Goal: Navigation & Orientation: Find specific page/section

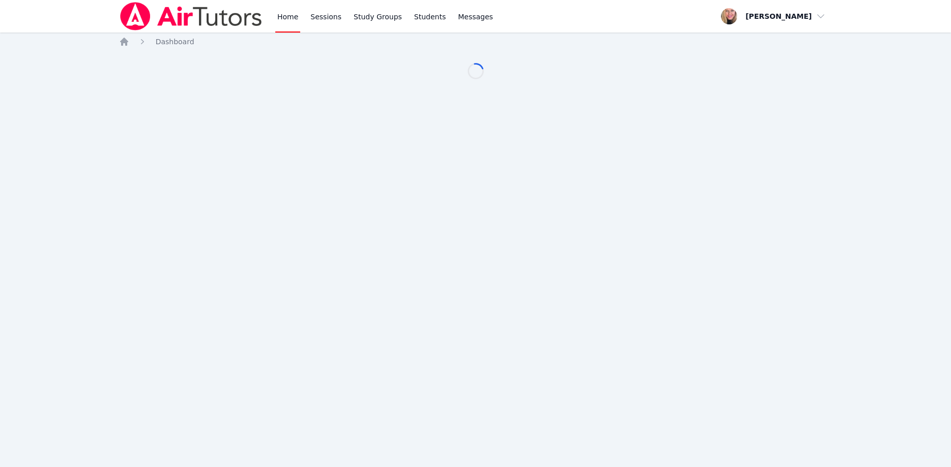
scroll to position [52, 0]
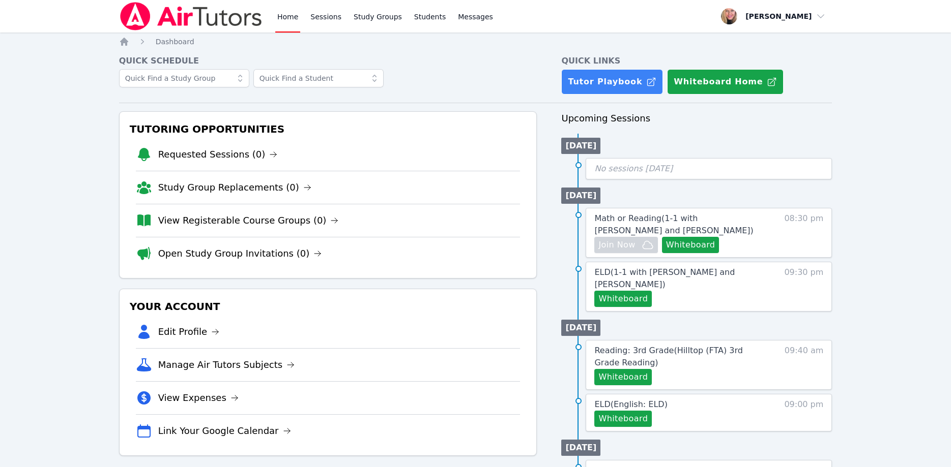
scroll to position [52, 0]
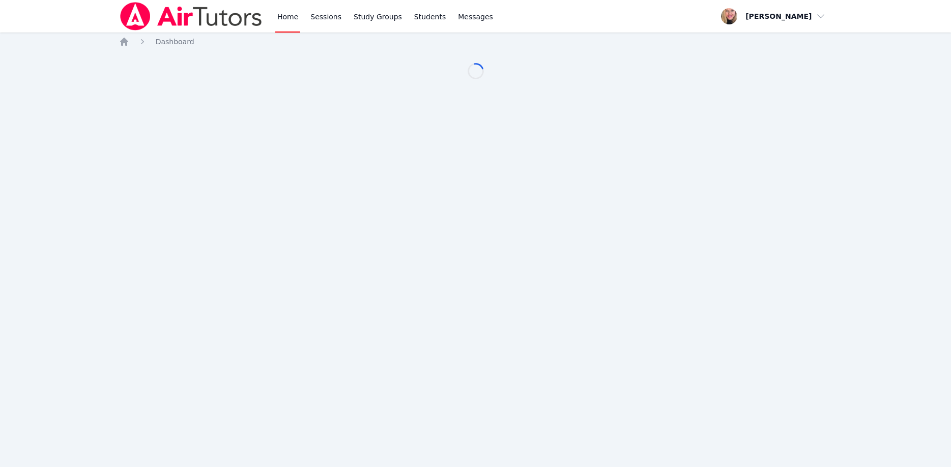
scroll to position [52, 0]
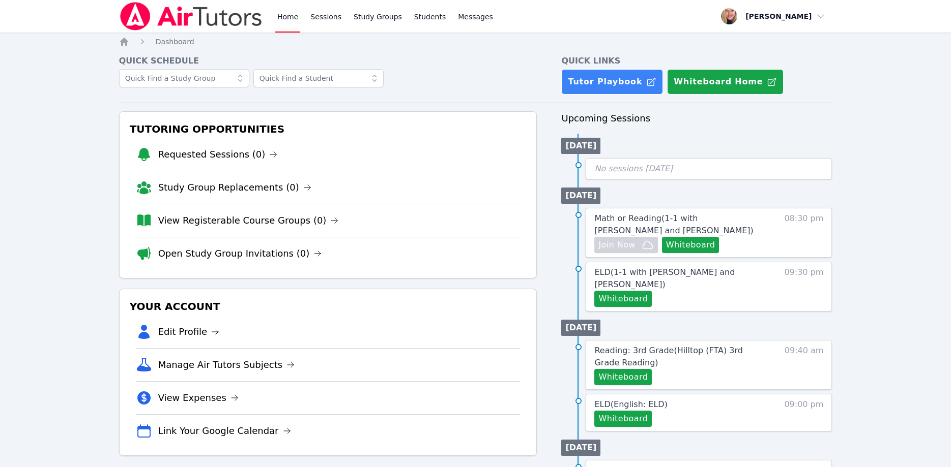
scroll to position [52, 0]
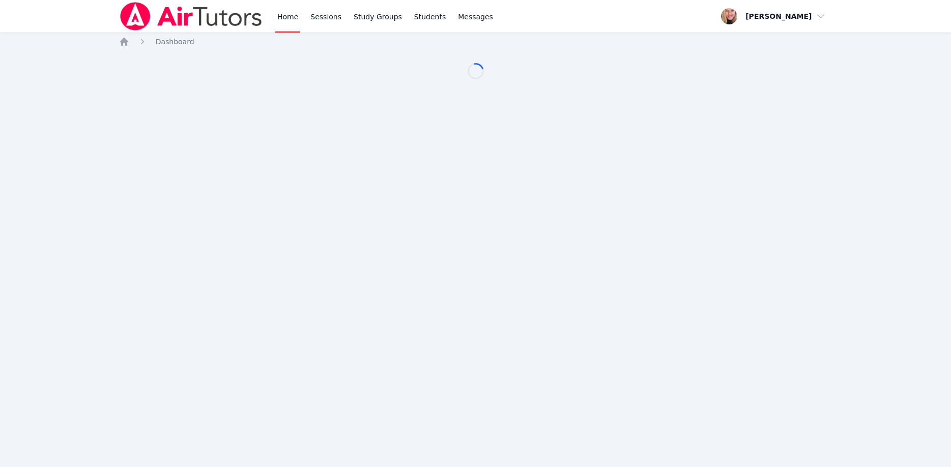
scroll to position [52, 0]
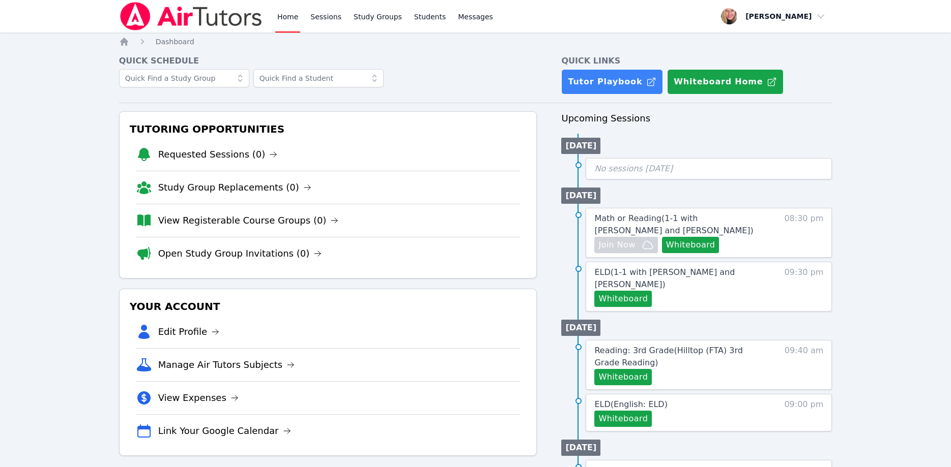
scroll to position [52, 0]
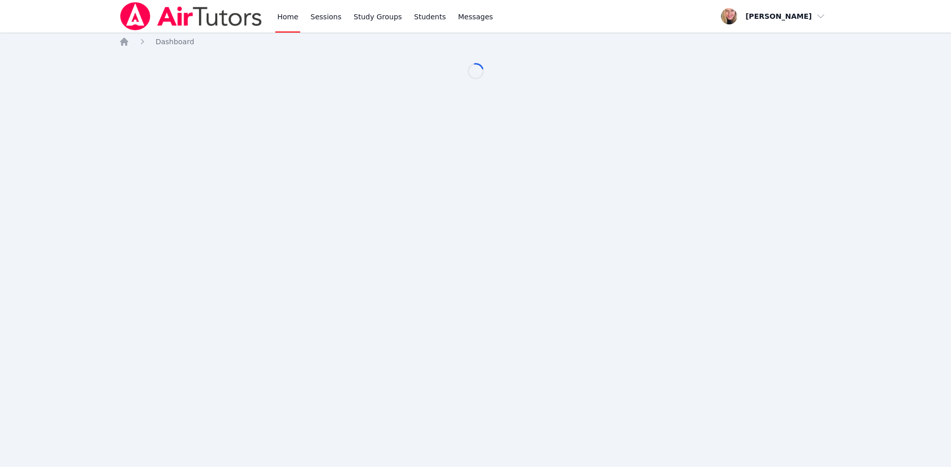
scroll to position [52, 0]
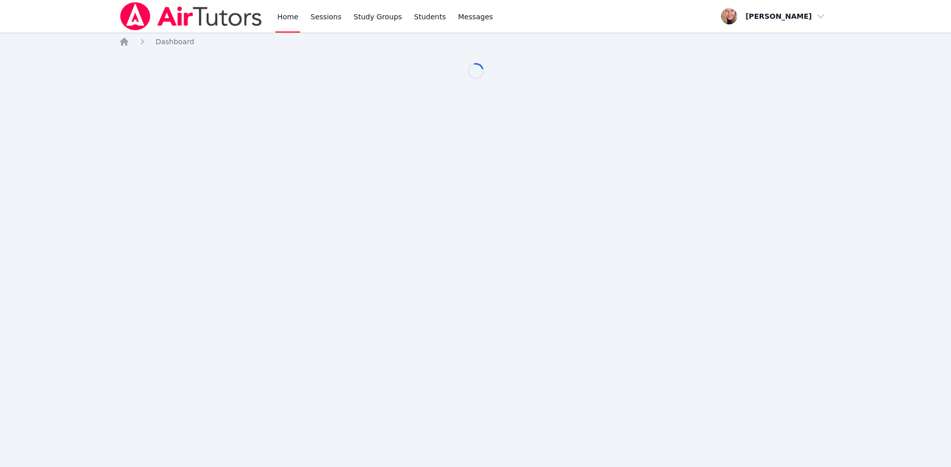
scroll to position [52, 0]
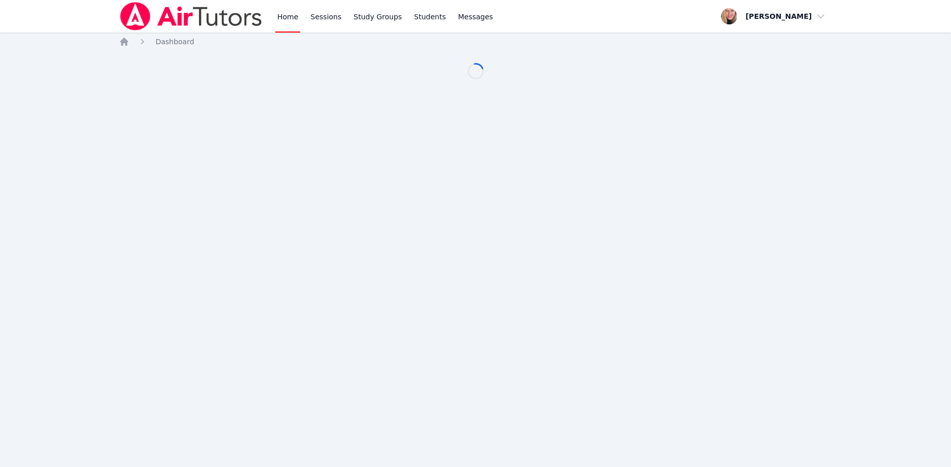
scroll to position [52, 0]
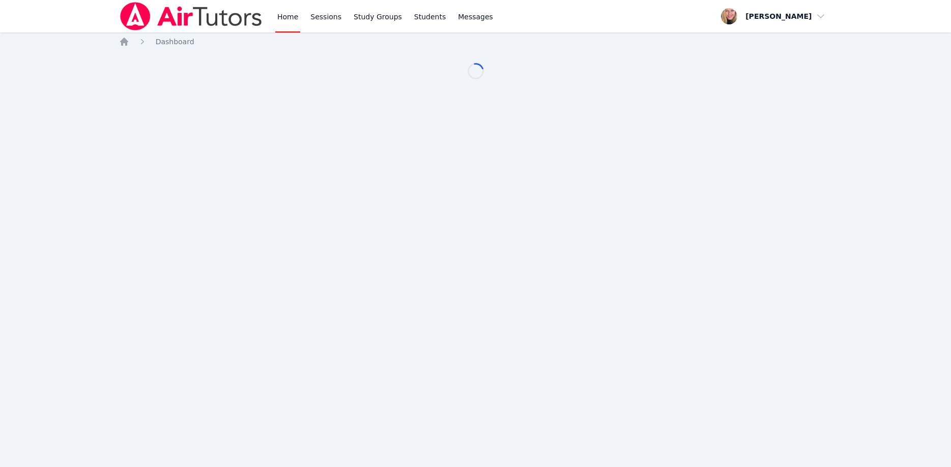
scroll to position [52, 0]
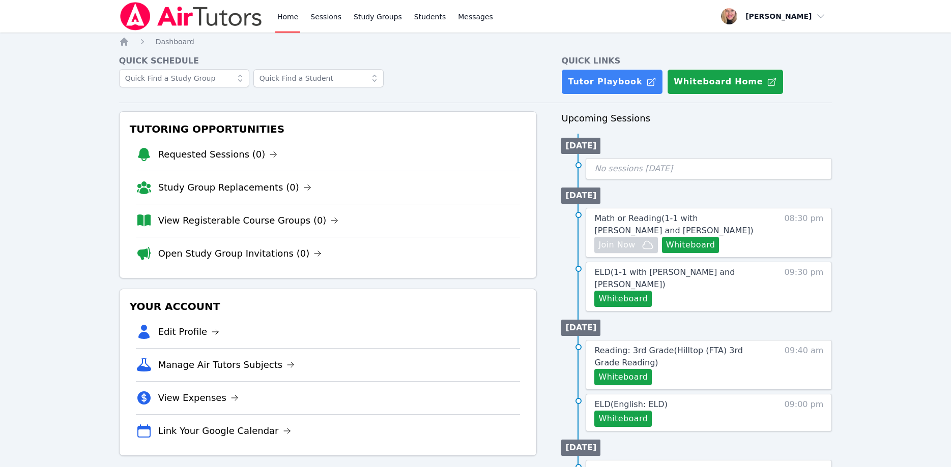
scroll to position [52, 0]
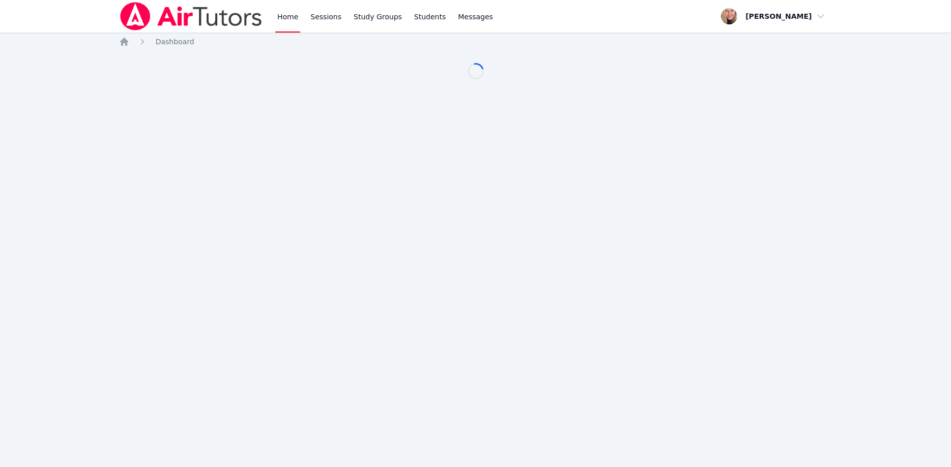
scroll to position [52, 0]
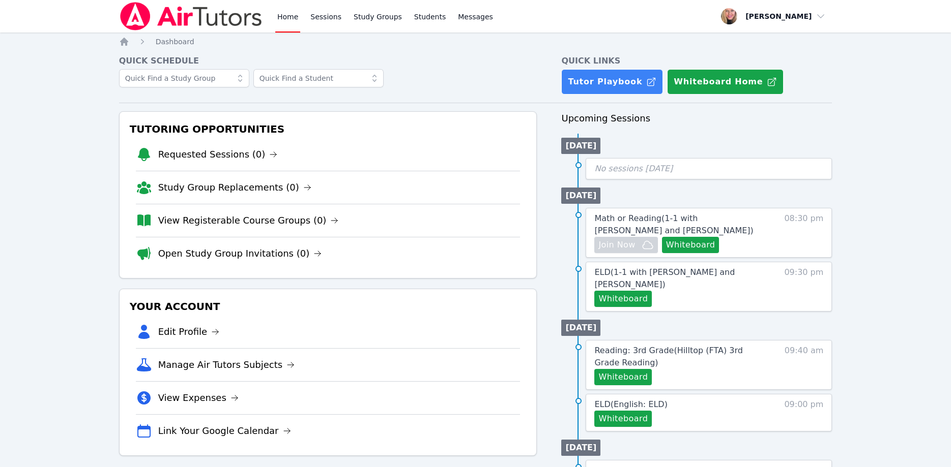
scroll to position [52, 0]
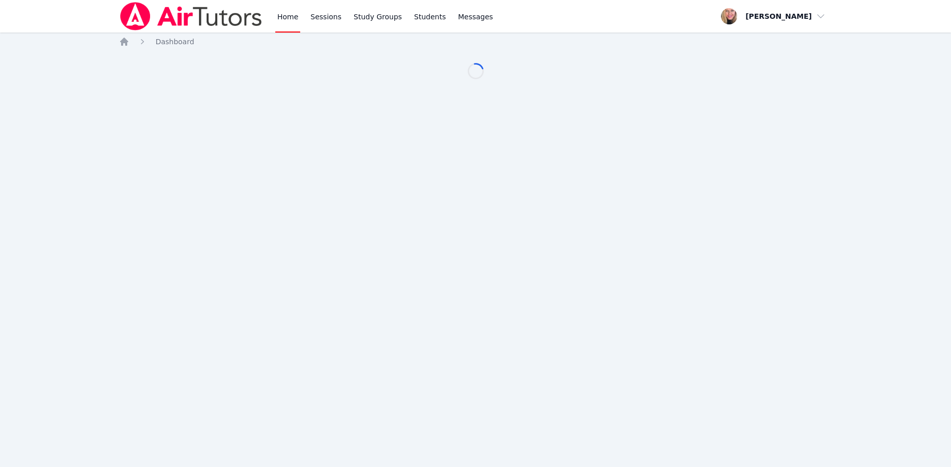
scroll to position [52, 0]
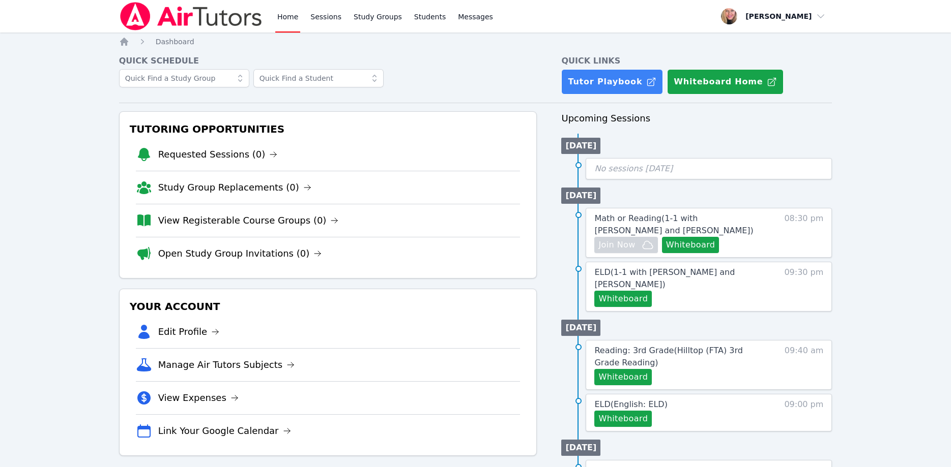
scroll to position [52, 0]
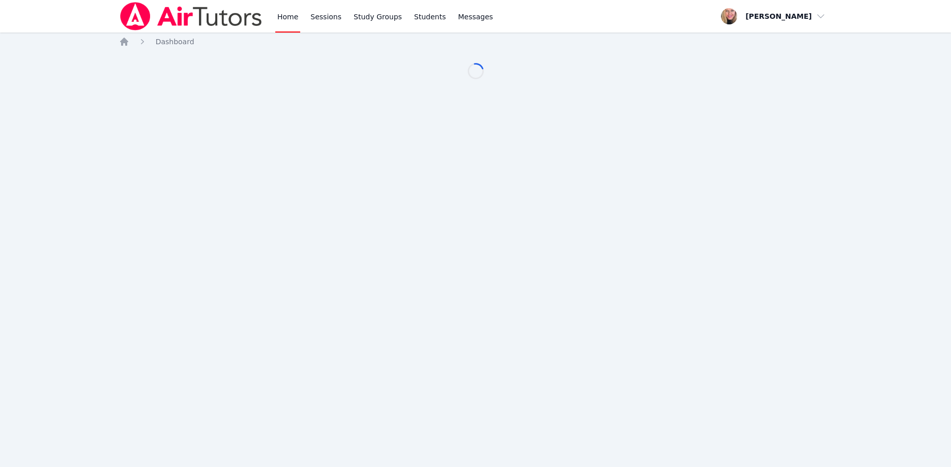
scroll to position [52, 0]
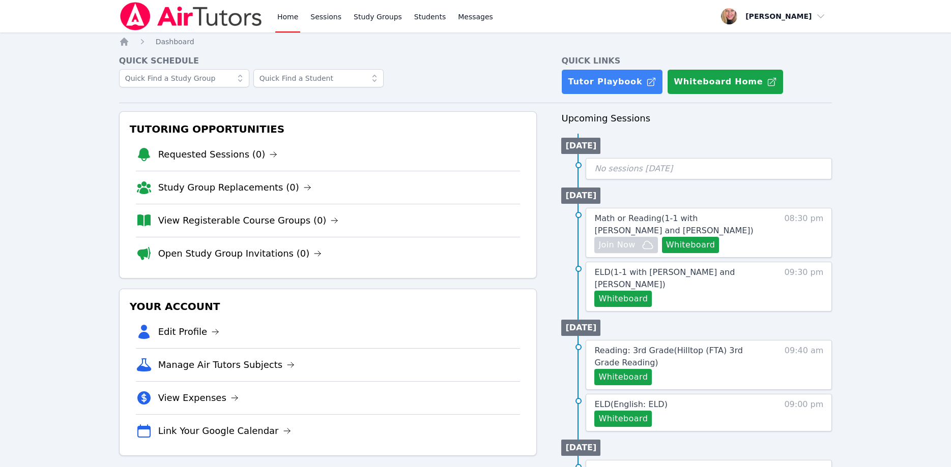
scroll to position [52, 0]
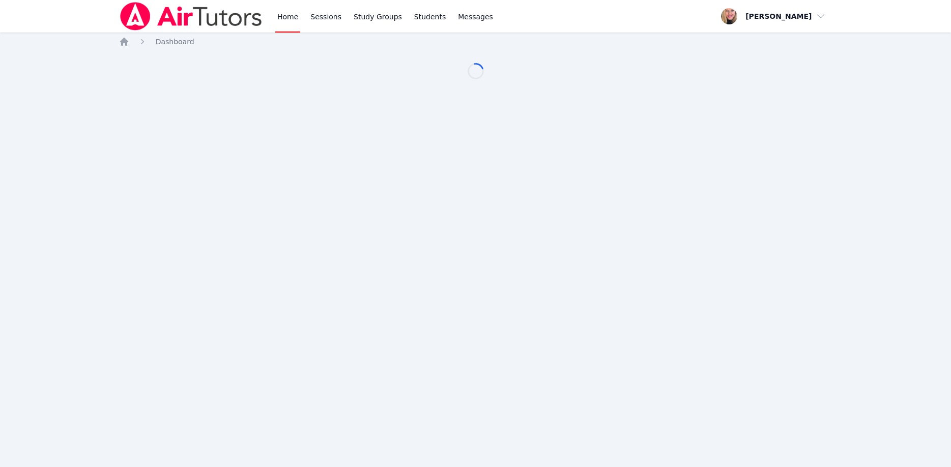
scroll to position [52, 0]
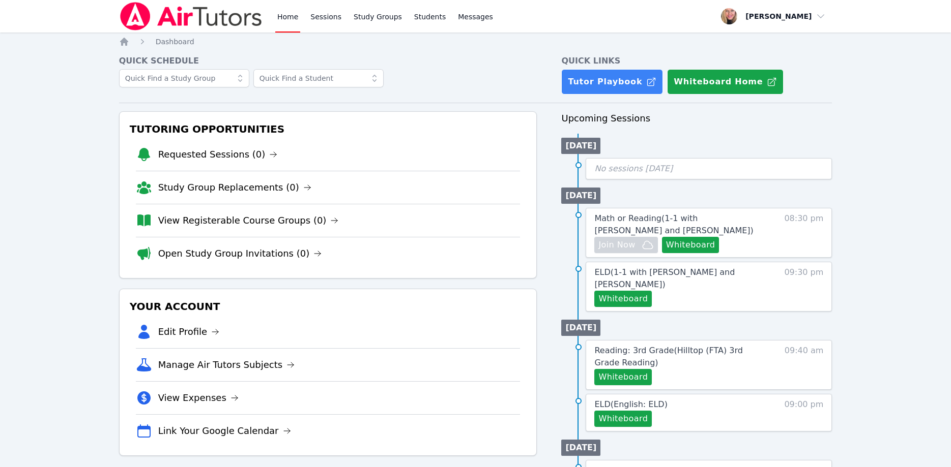
scroll to position [52, 0]
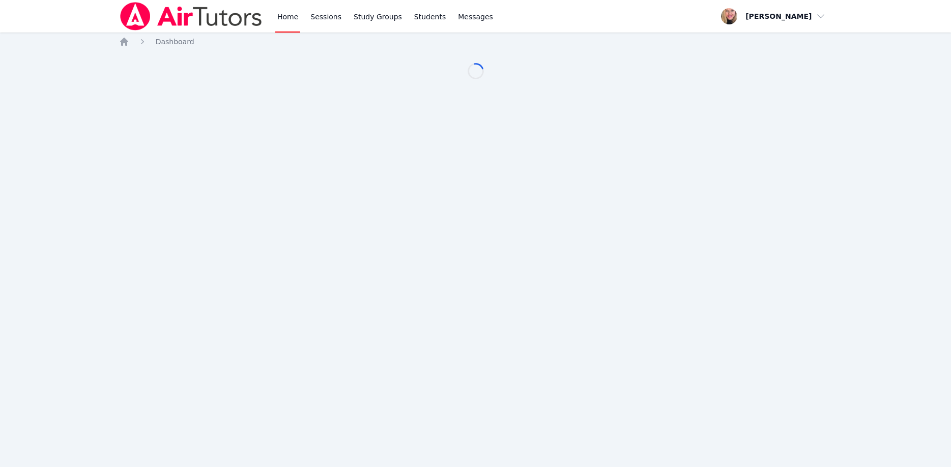
scroll to position [52, 0]
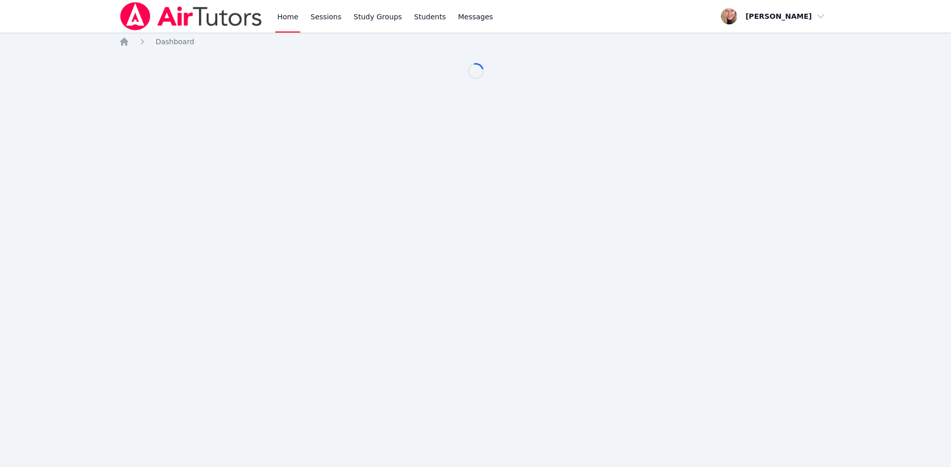
scroll to position [52, 0]
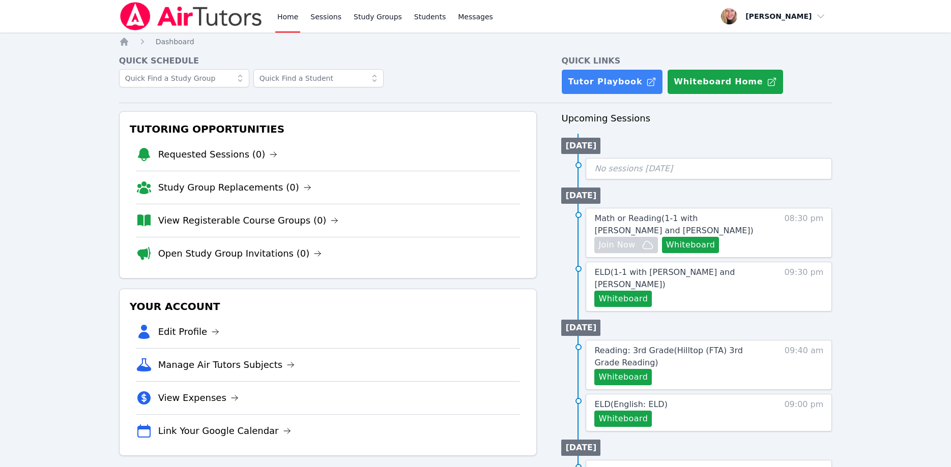
scroll to position [52, 0]
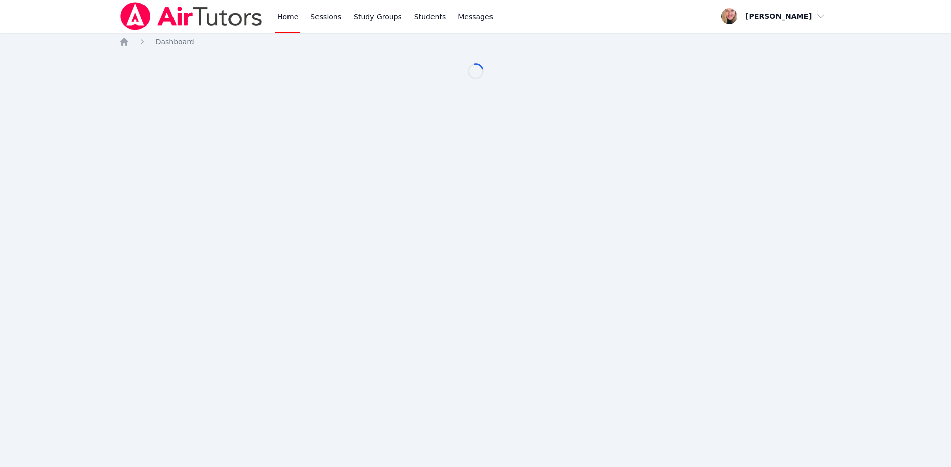
scroll to position [52, 0]
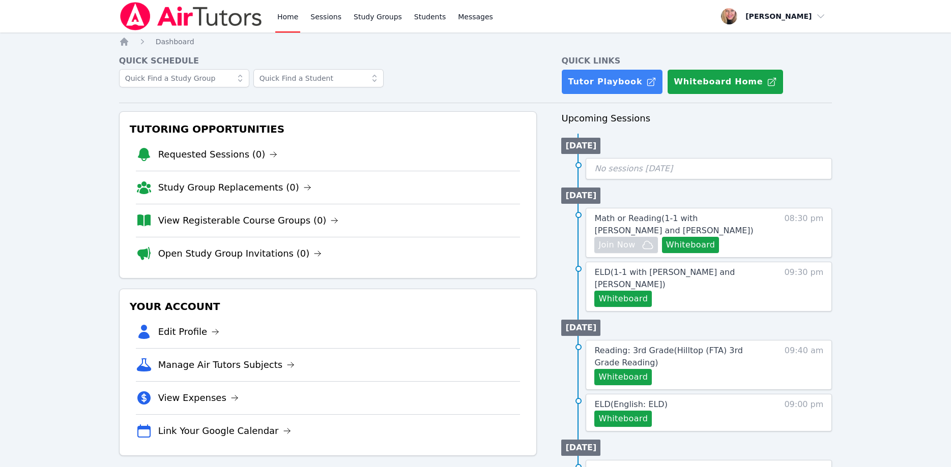
scroll to position [52, 0]
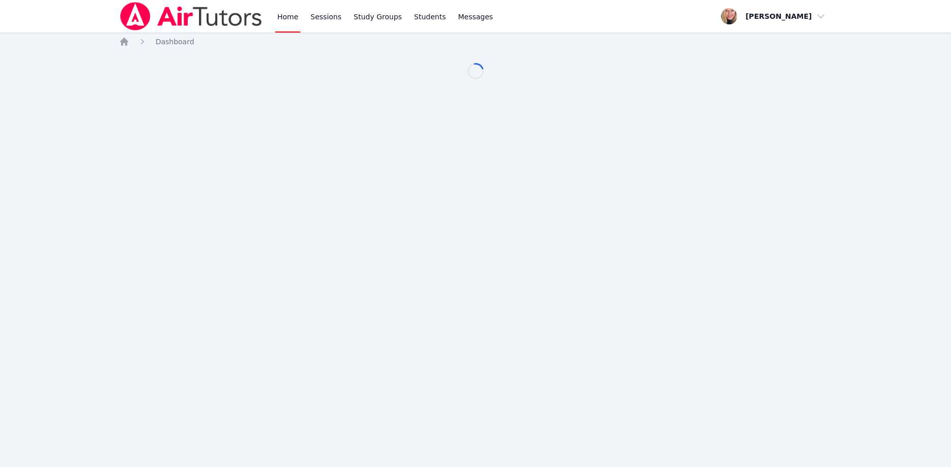
scroll to position [52, 0]
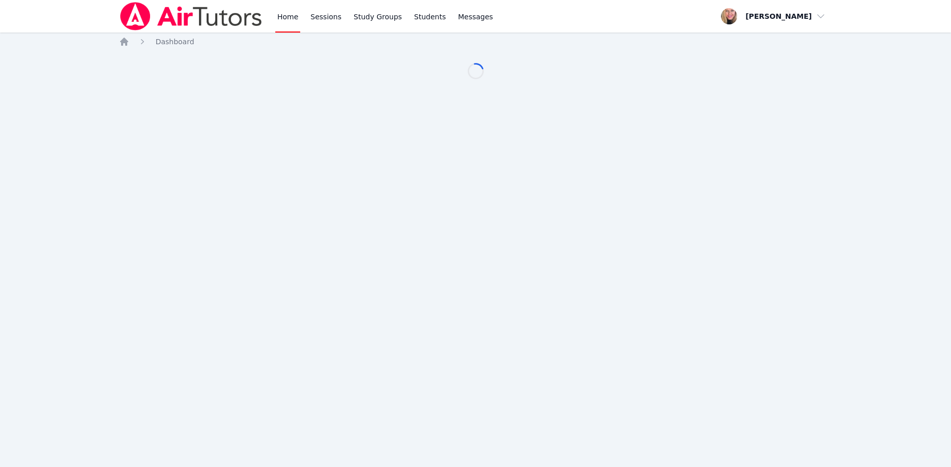
scroll to position [52, 0]
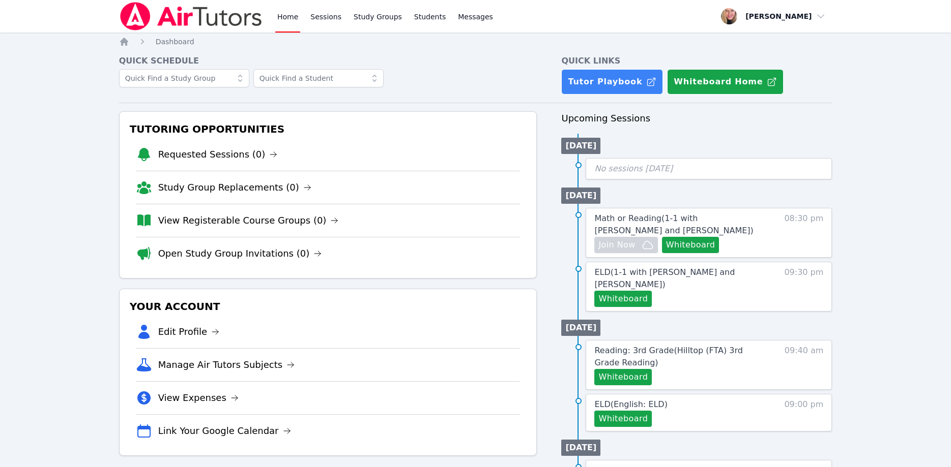
scroll to position [52, 0]
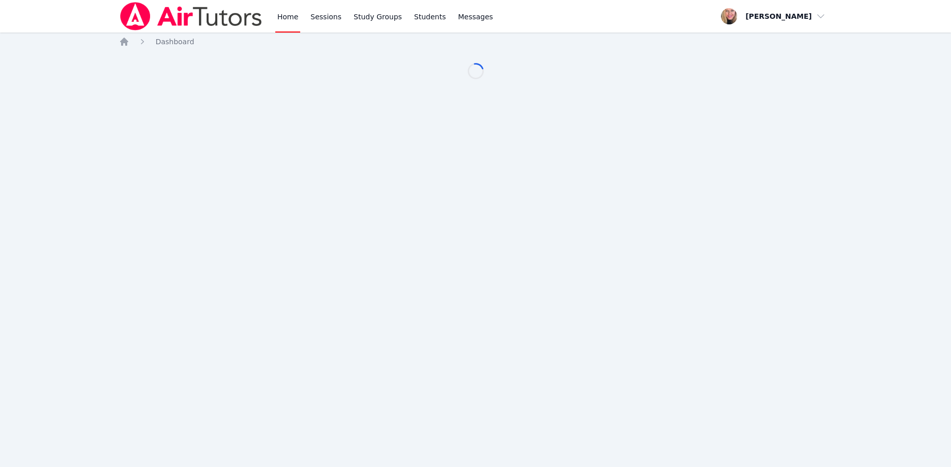
scroll to position [52, 0]
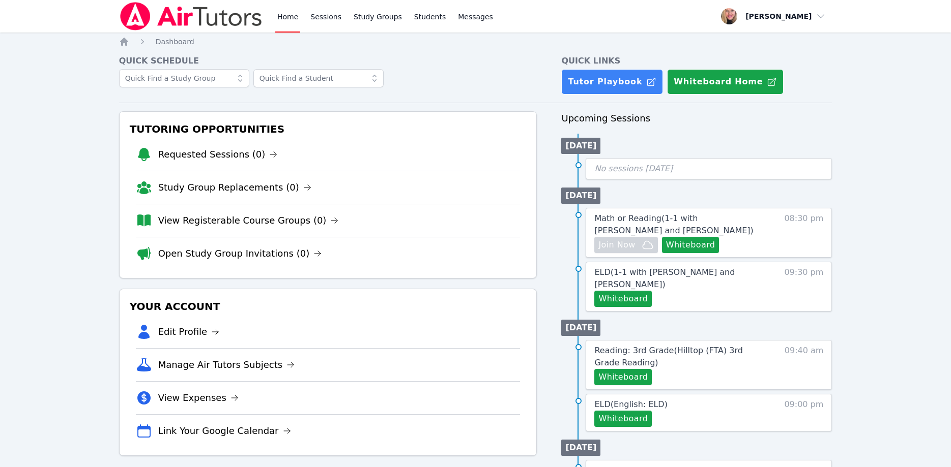
scroll to position [52, 0]
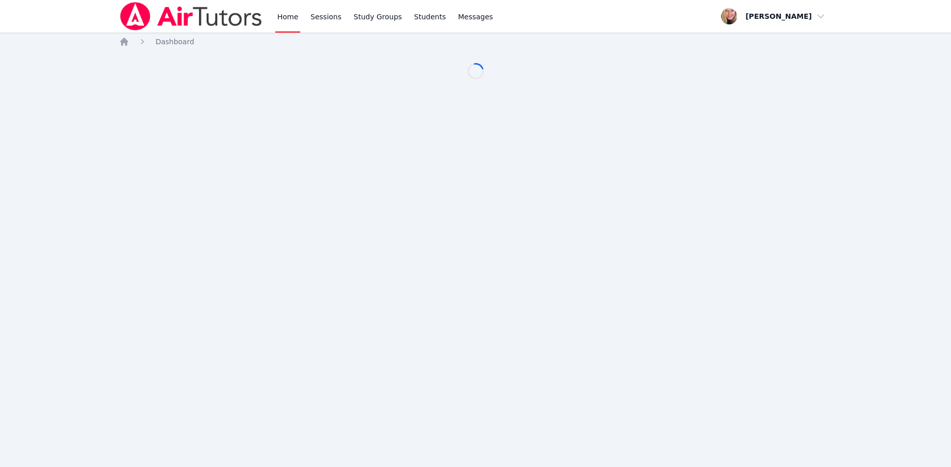
scroll to position [52, 0]
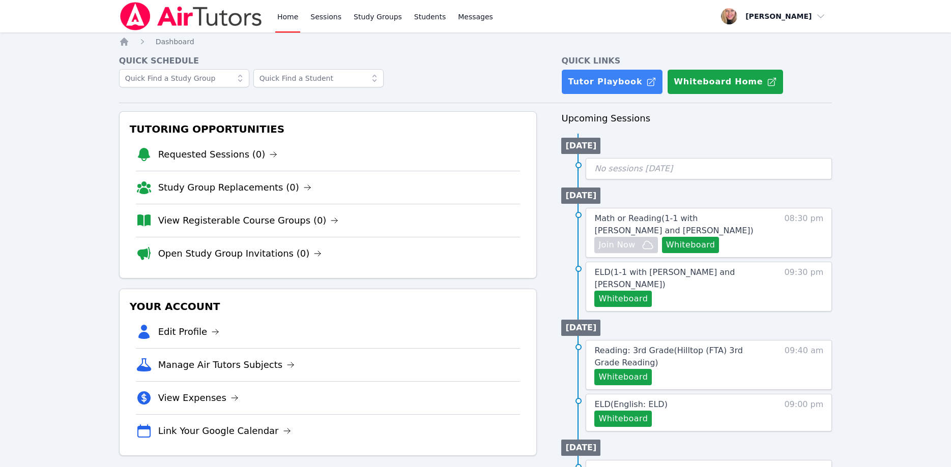
scroll to position [52, 0]
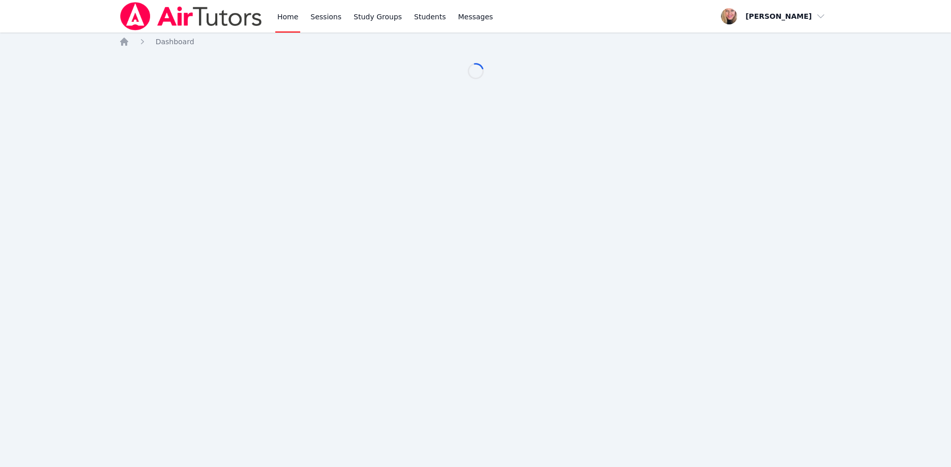
scroll to position [52, 0]
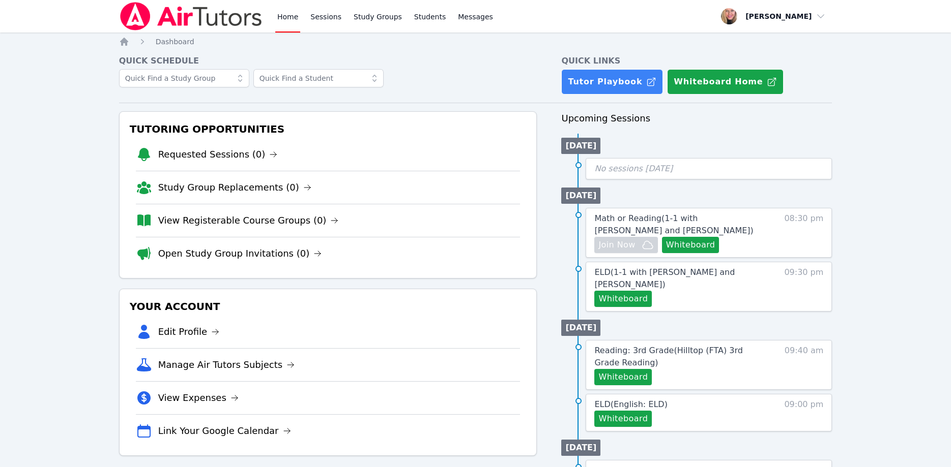
scroll to position [52, 0]
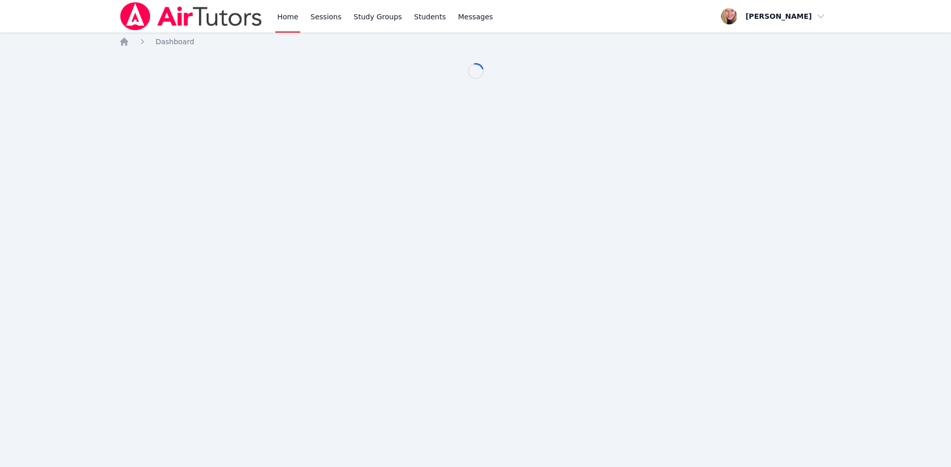
scroll to position [52, 0]
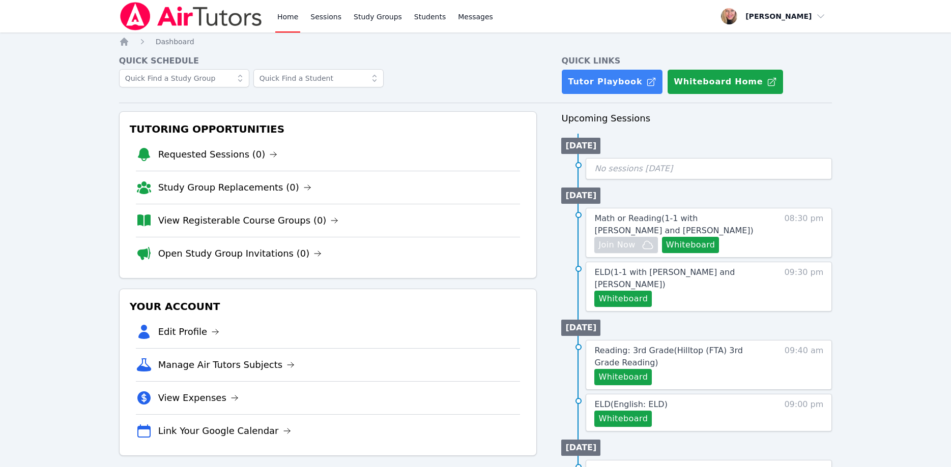
scroll to position [52, 0]
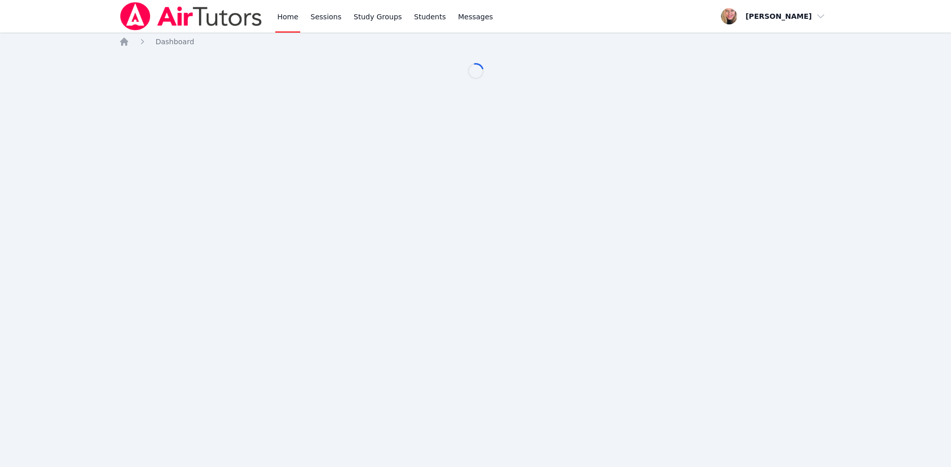
scroll to position [52, 0]
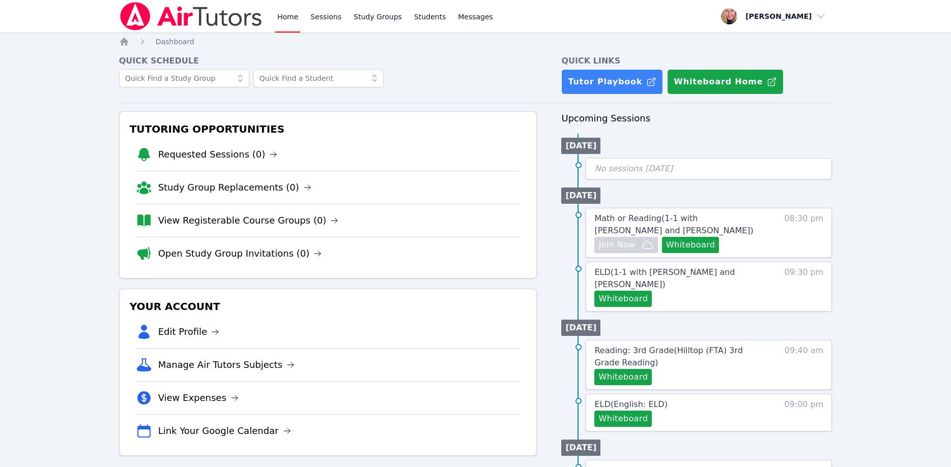
scroll to position [52, 0]
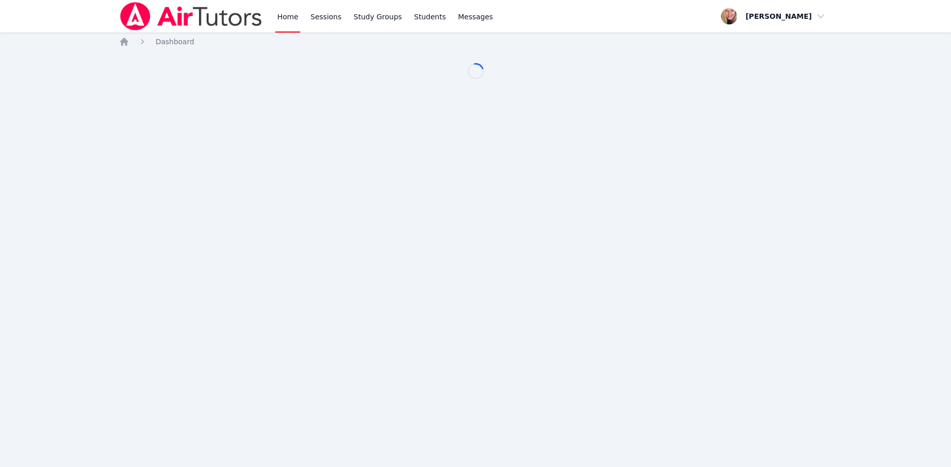
scroll to position [52, 0]
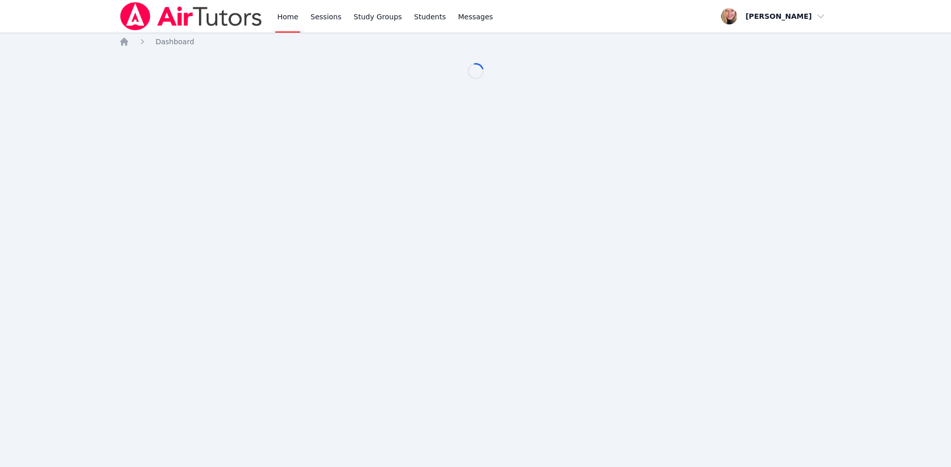
scroll to position [52, 0]
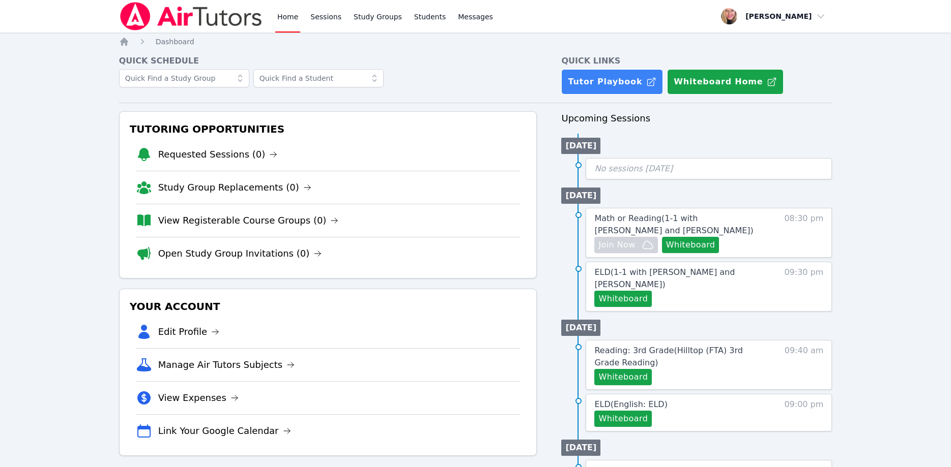
scroll to position [52, 0]
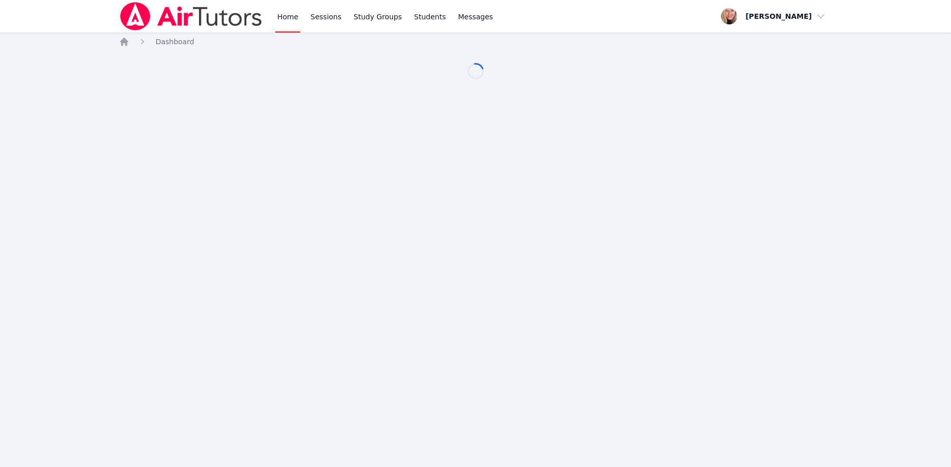
scroll to position [52, 0]
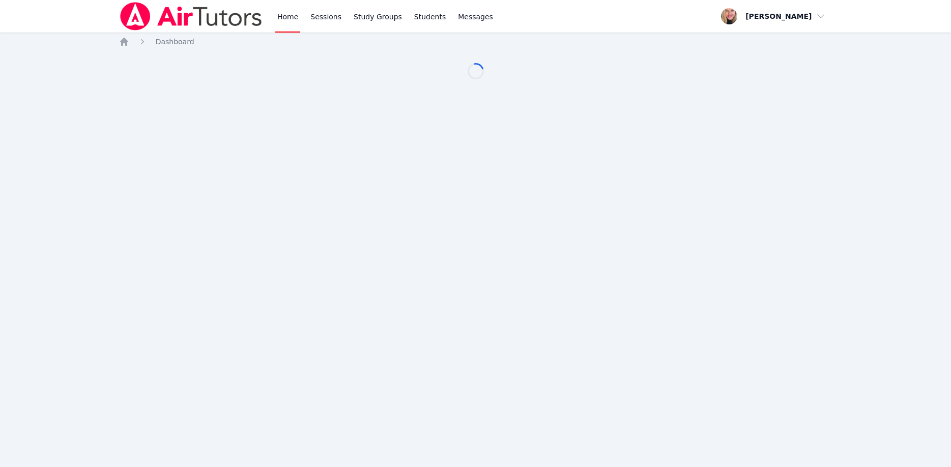
scroll to position [52, 0]
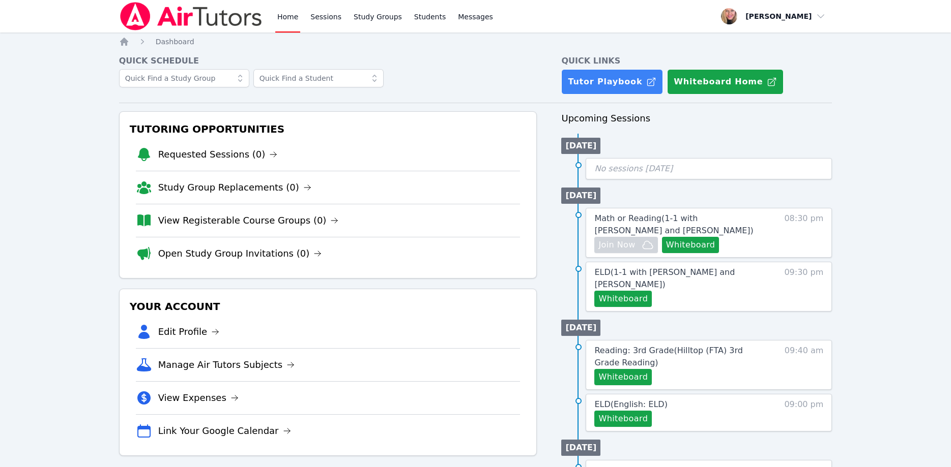
scroll to position [52, 0]
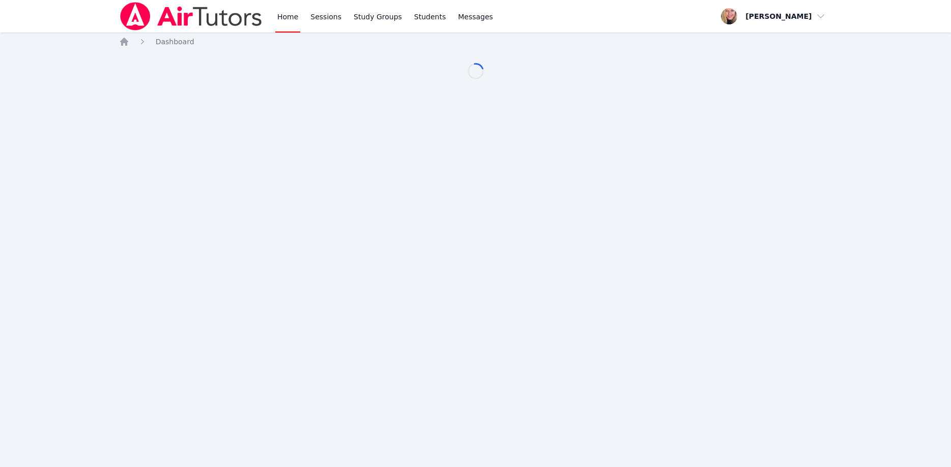
scroll to position [52, 0]
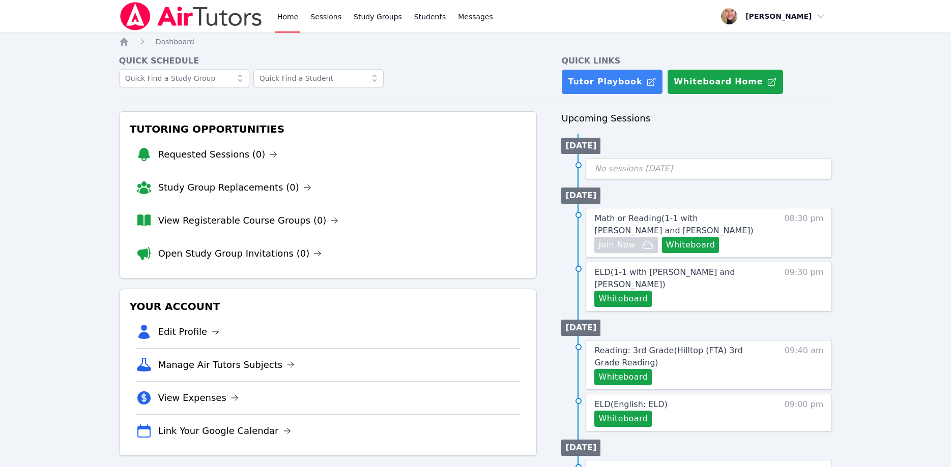
scroll to position [52, 0]
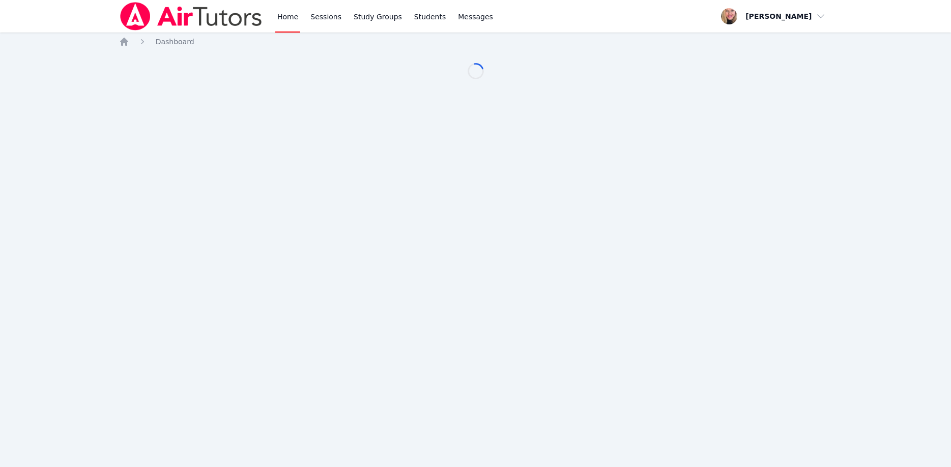
scroll to position [52, 0]
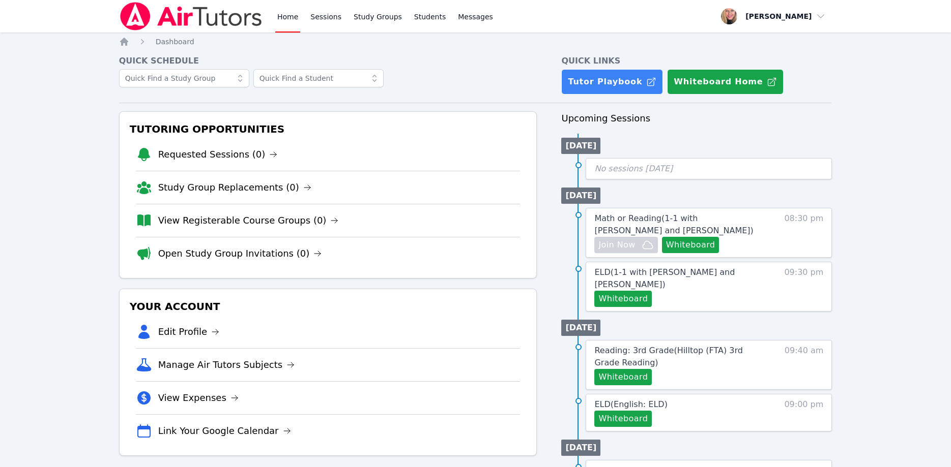
scroll to position [52, 0]
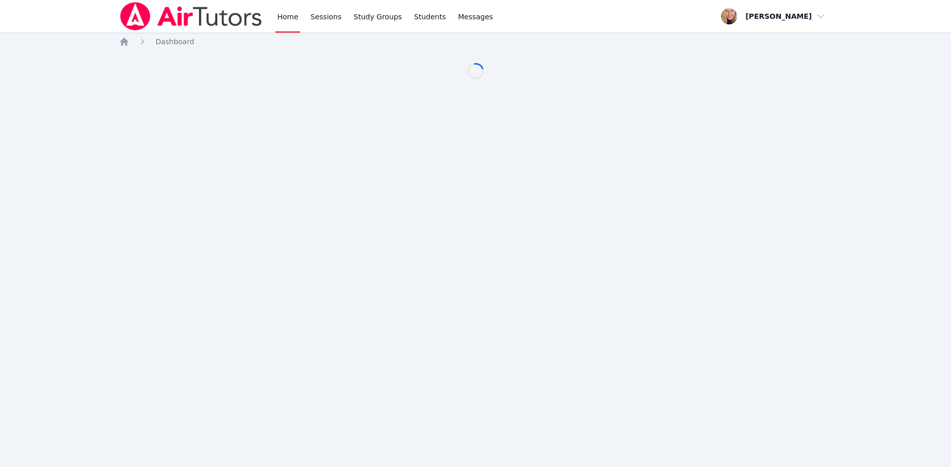
scroll to position [52, 0]
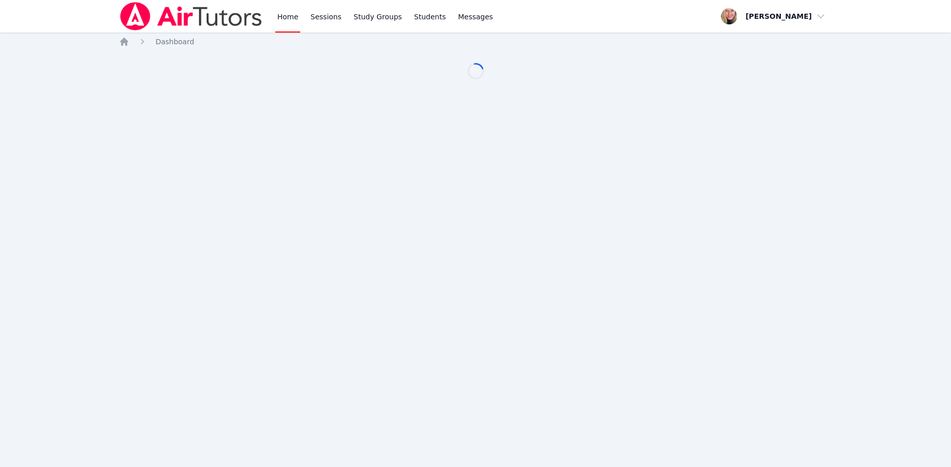
scroll to position [52, 0]
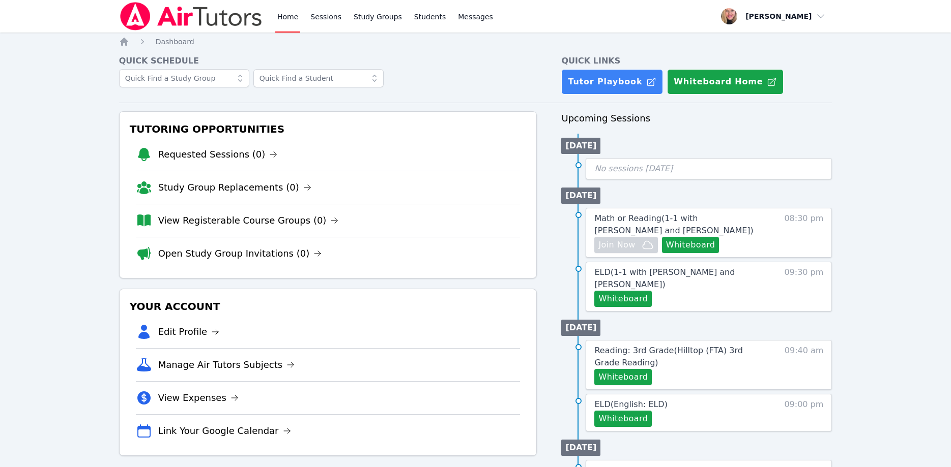
scroll to position [52, 0]
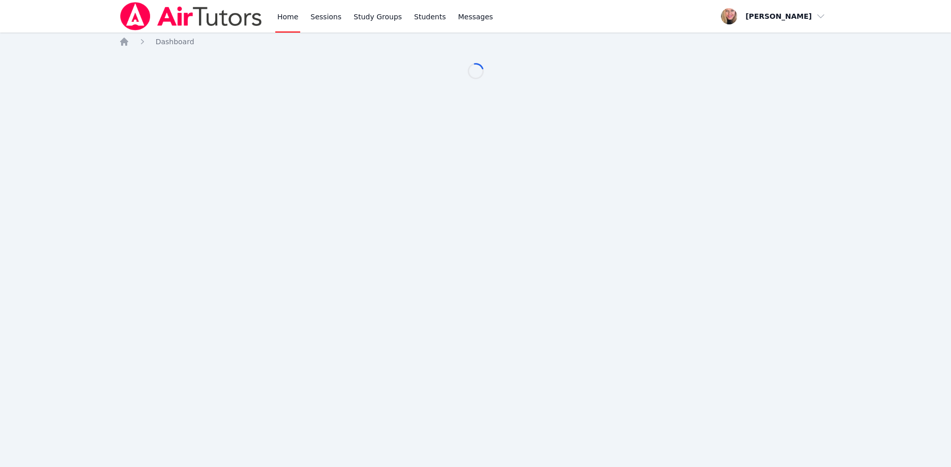
scroll to position [52, 0]
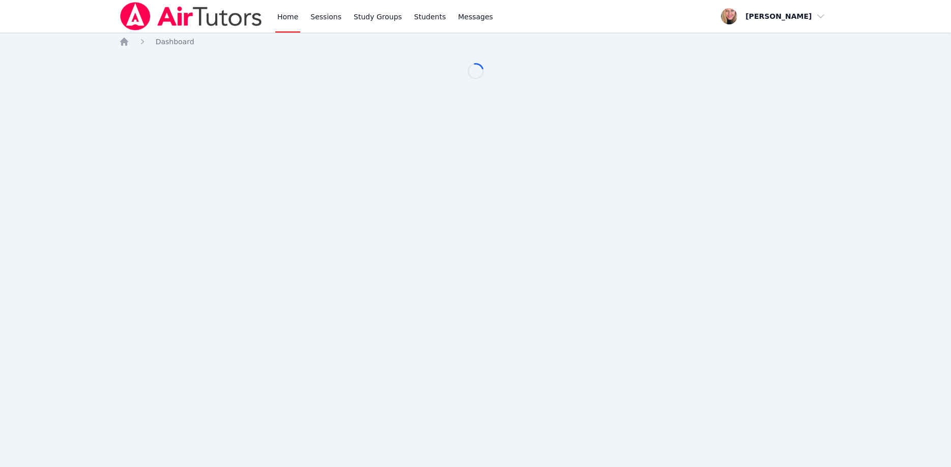
scroll to position [52, 0]
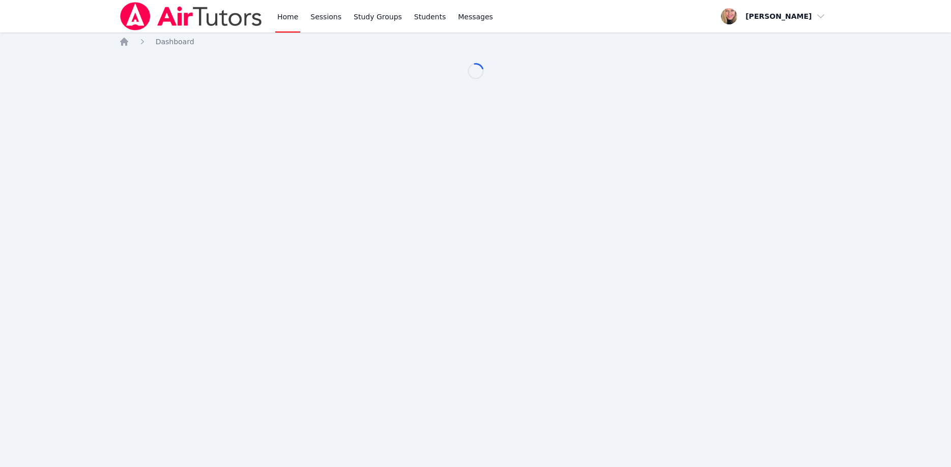
scroll to position [52, 0]
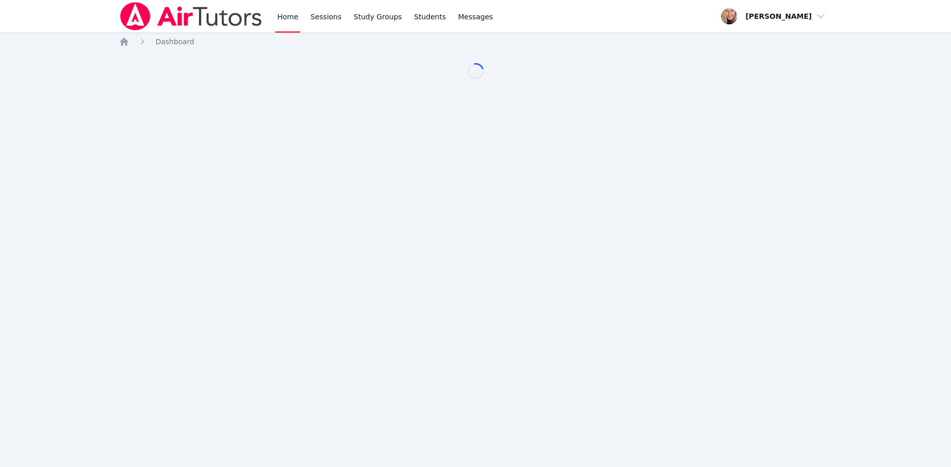
scroll to position [52, 0]
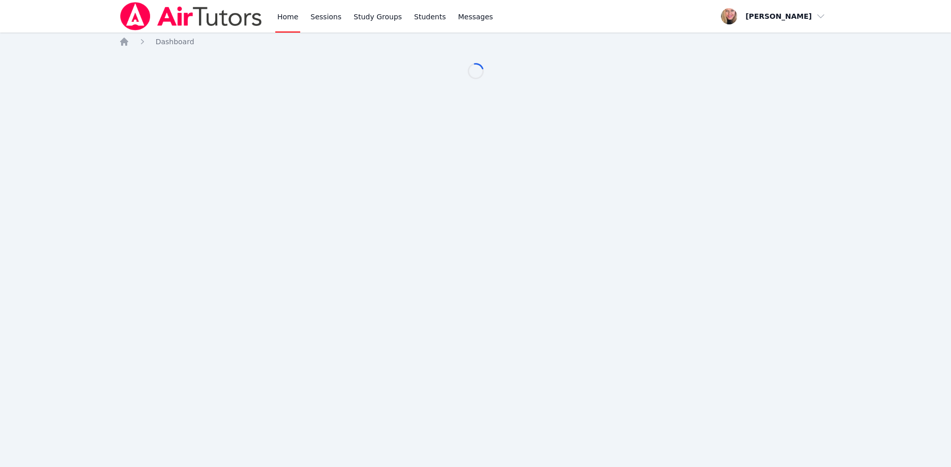
scroll to position [52, 0]
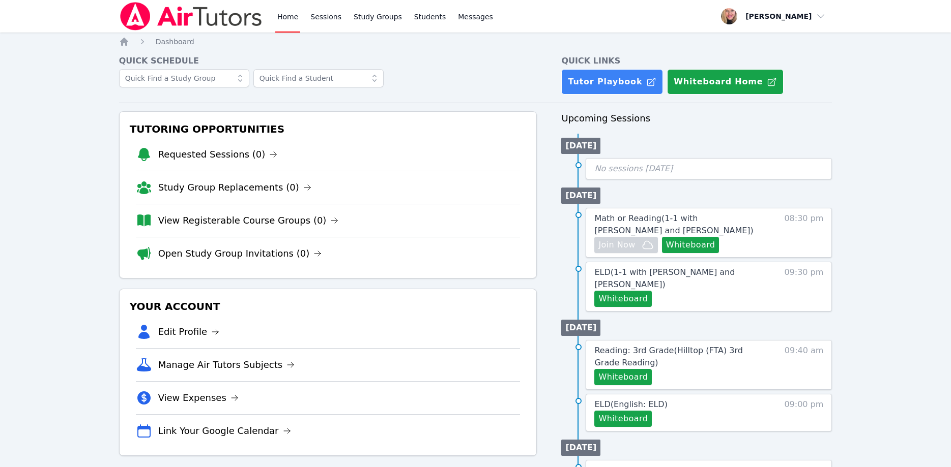
scroll to position [52, 0]
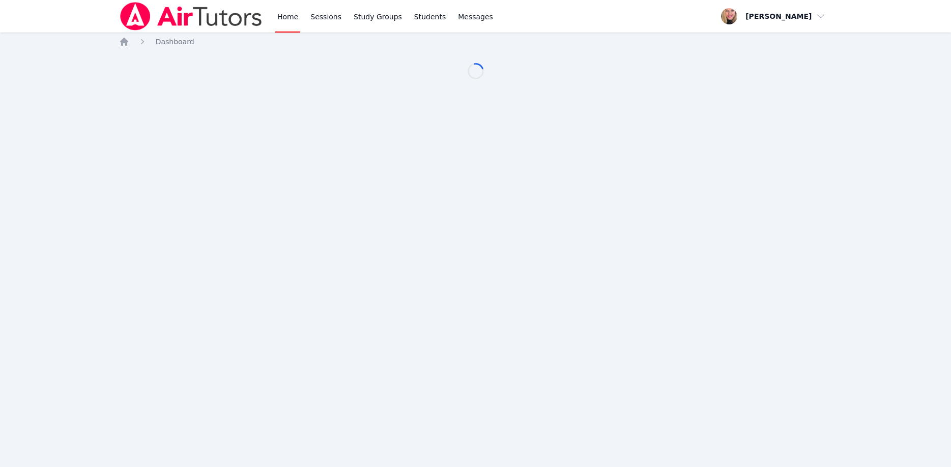
scroll to position [52, 0]
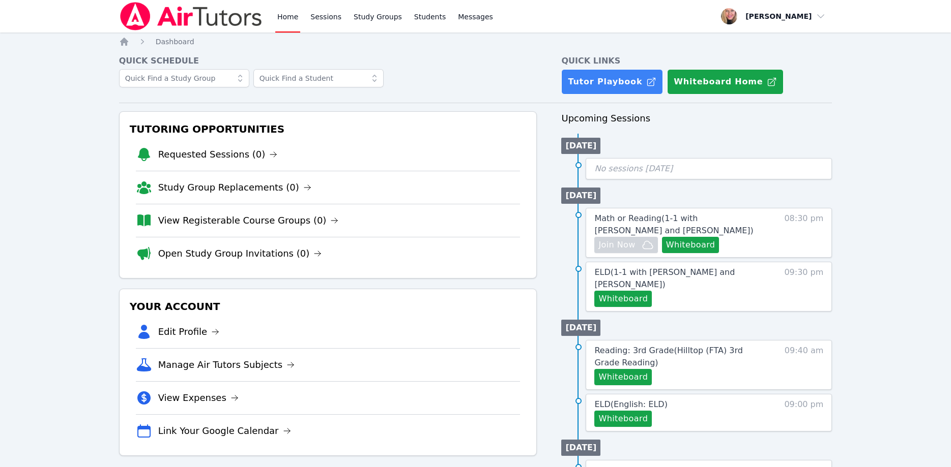
scroll to position [52, 0]
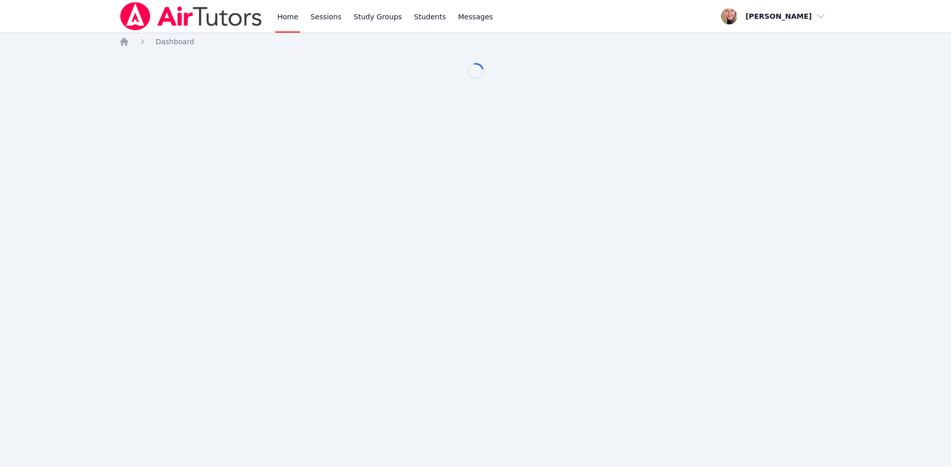
scroll to position [52, 0]
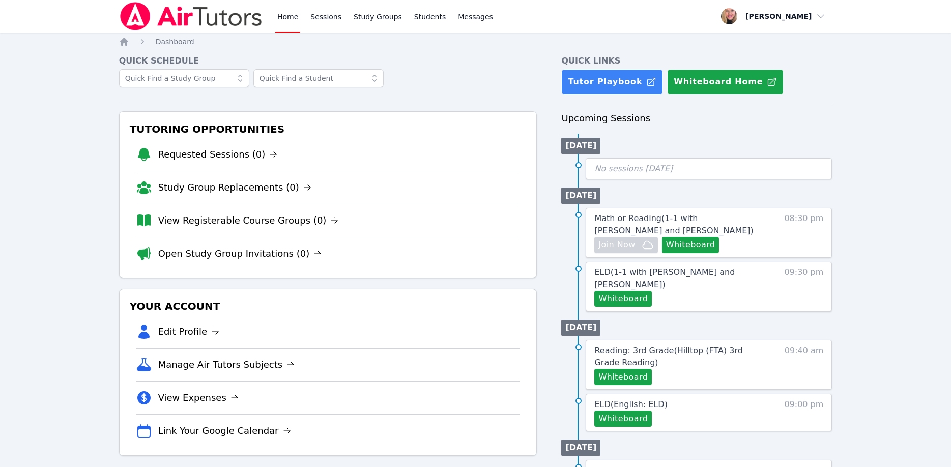
scroll to position [52, 0]
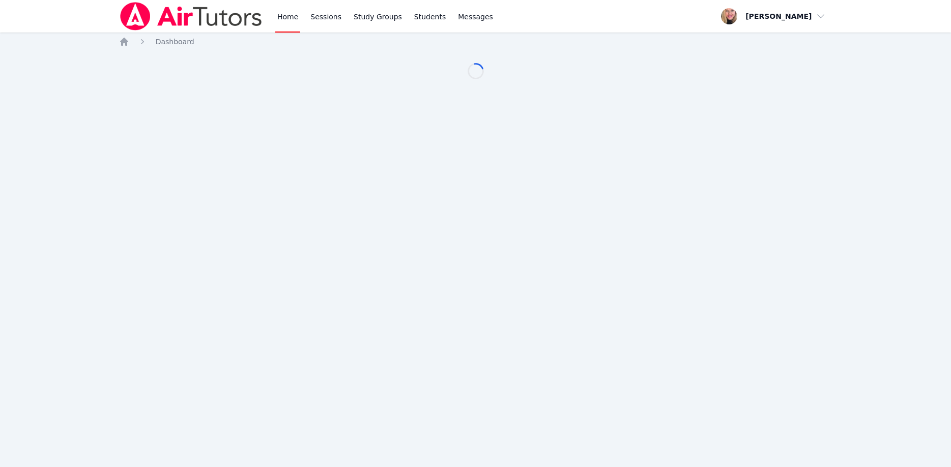
scroll to position [52, 0]
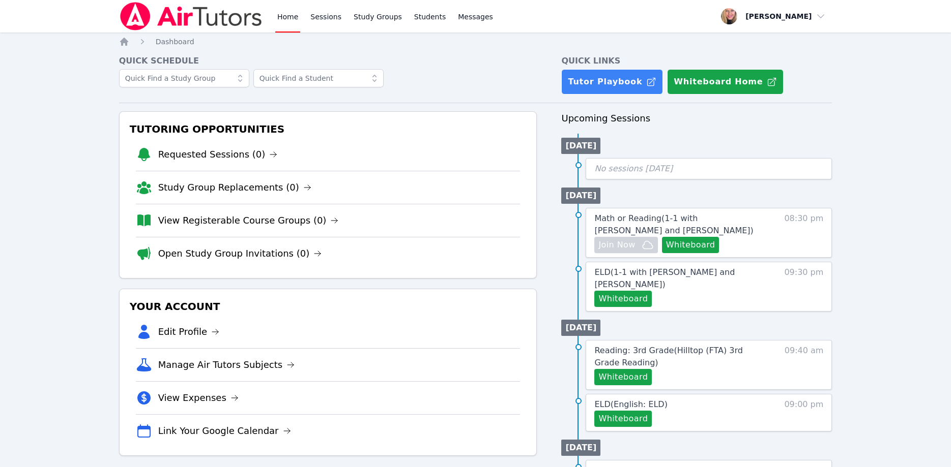
scroll to position [52, 0]
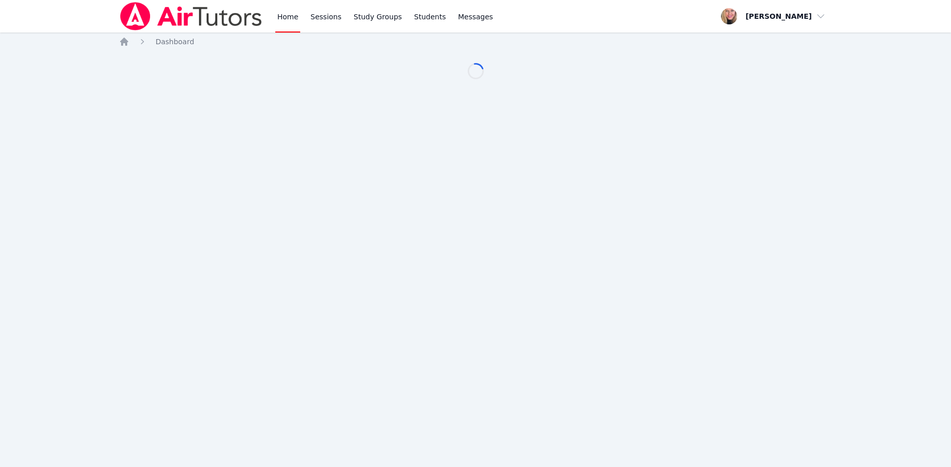
scroll to position [52, 0]
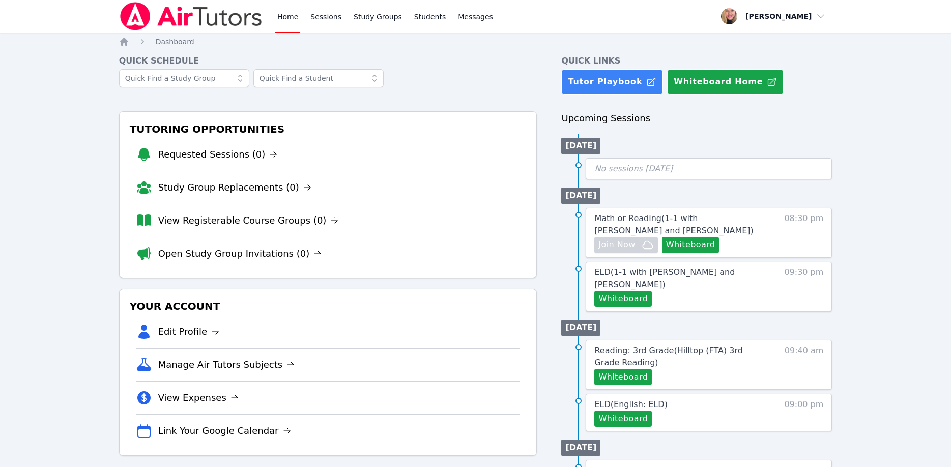
scroll to position [52, 0]
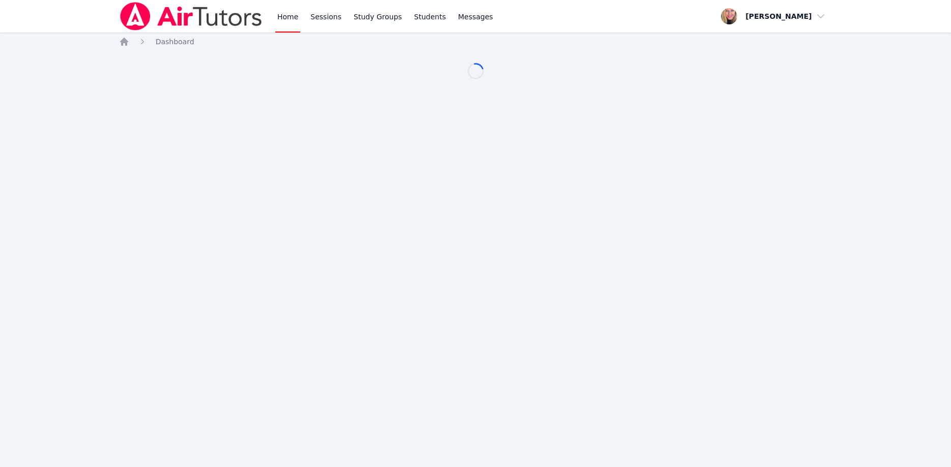
scroll to position [52, 0]
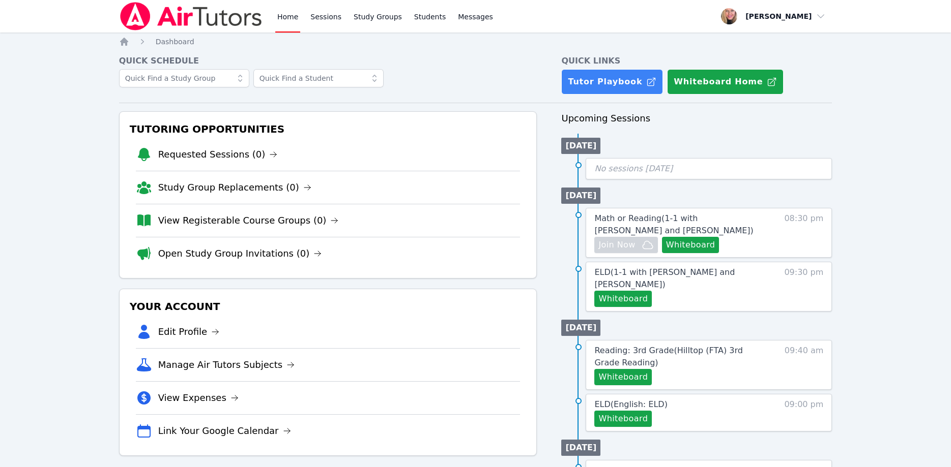
scroll to position [52, 0]
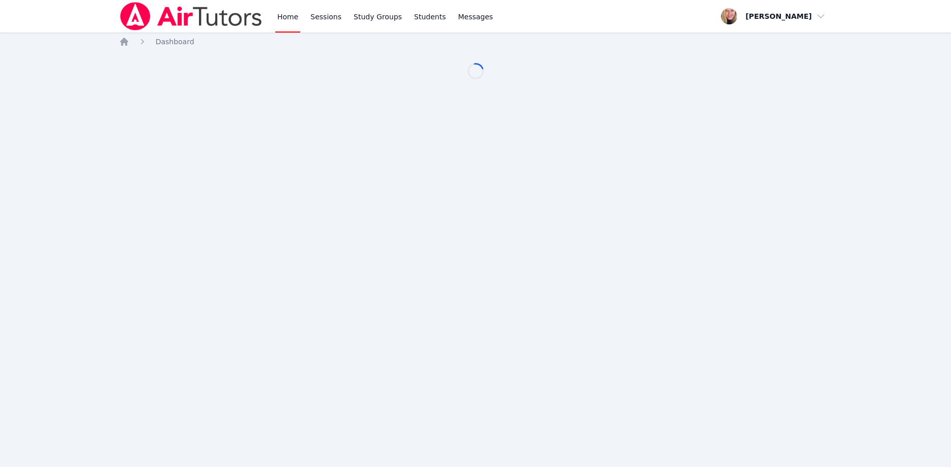
scroll to position [52, 0]
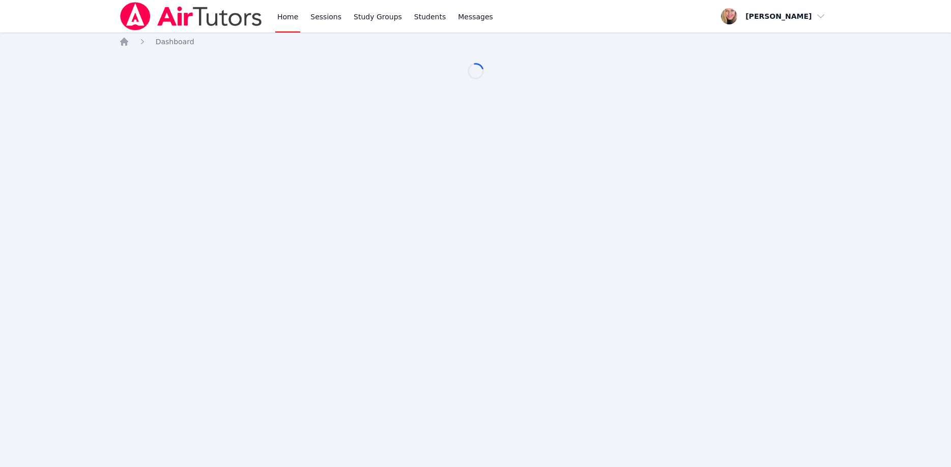
scroll to position [52, 0]
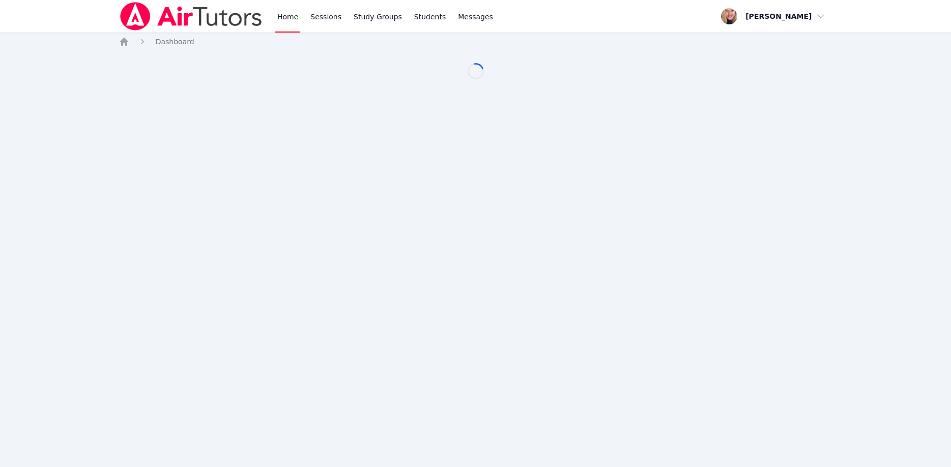
scroll to position [52, 0]
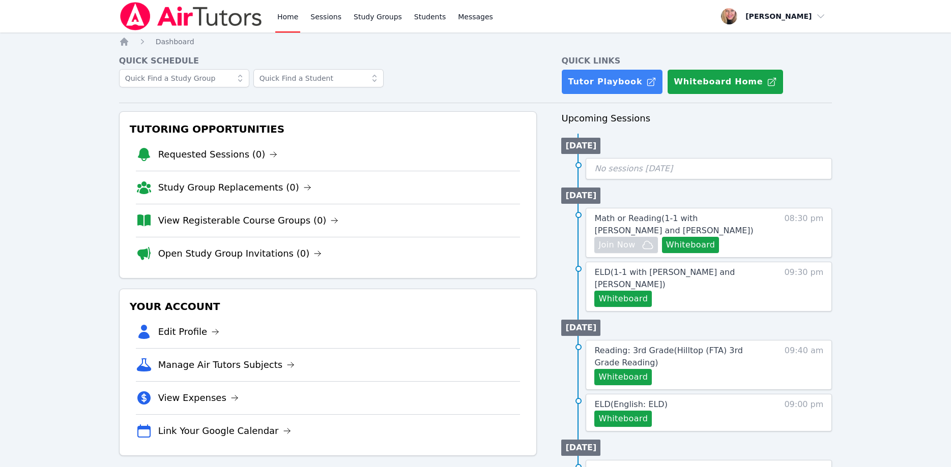
scroll to position [52, 0]
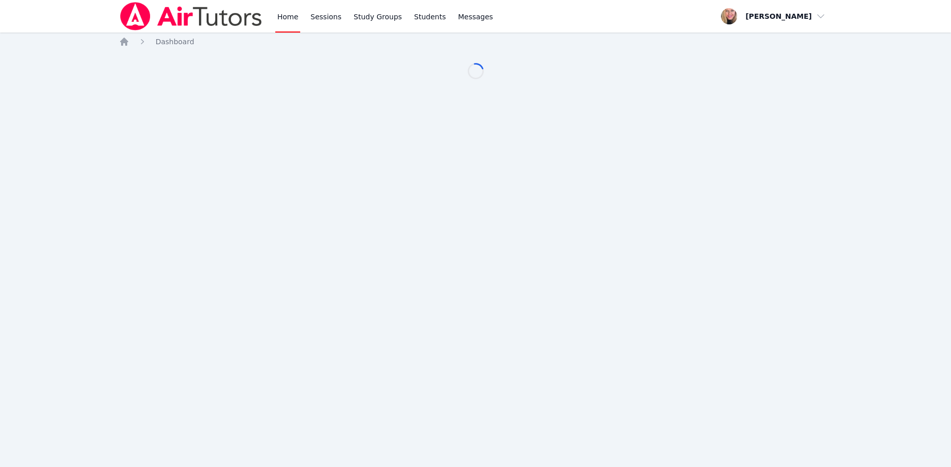
scroll to position [52, 0]
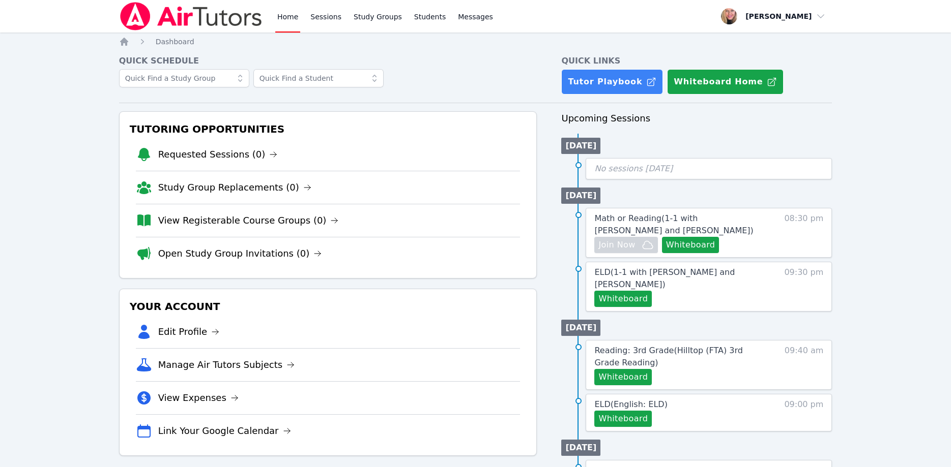
scroll to position [52, 0]
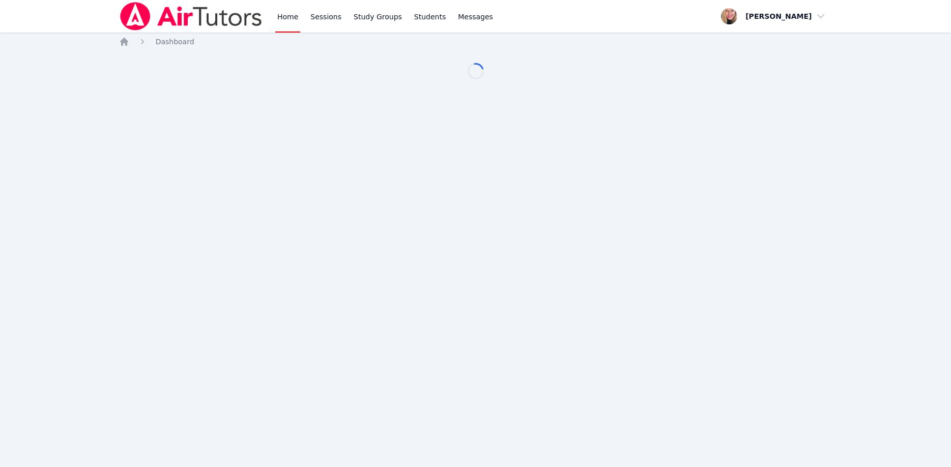
scroll to position [52, 0]
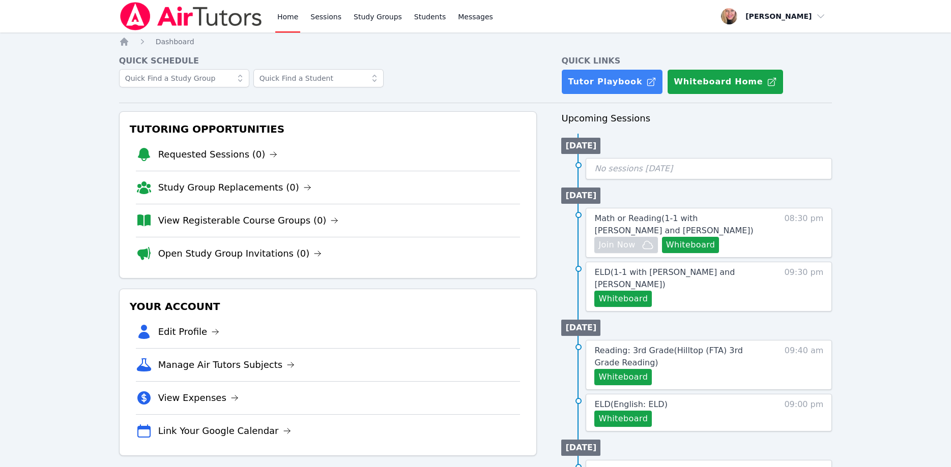
scroll to position [52, 0]
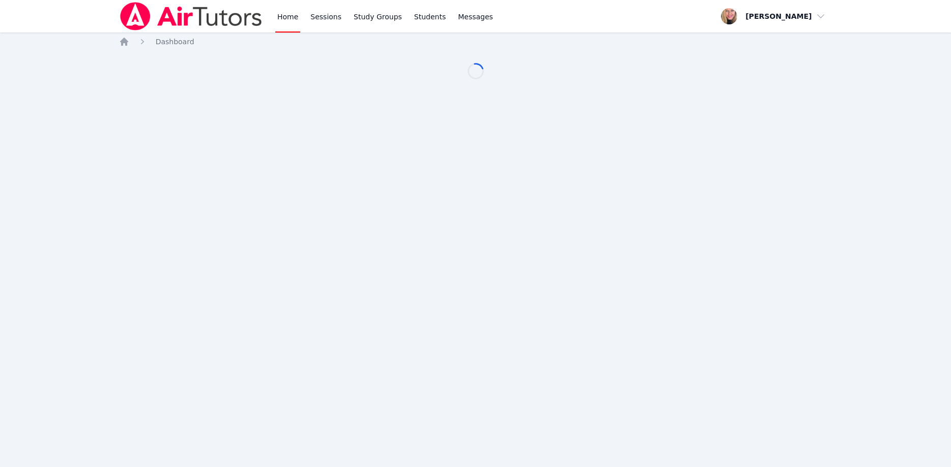
scroll to position [52, 0]
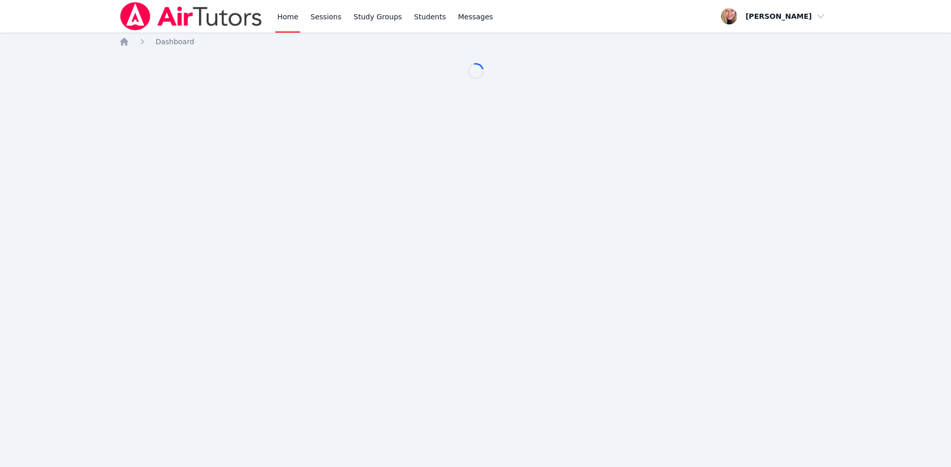
scroll to position [52, 0]
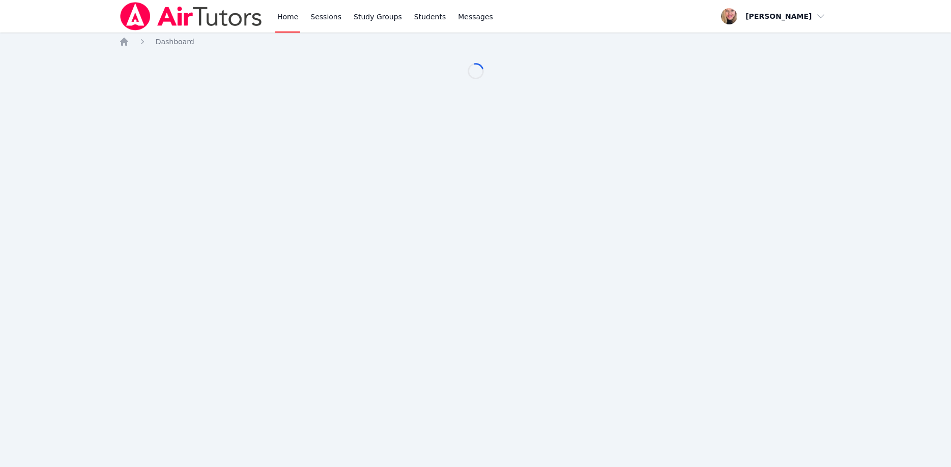
scroll to position [52, 0]
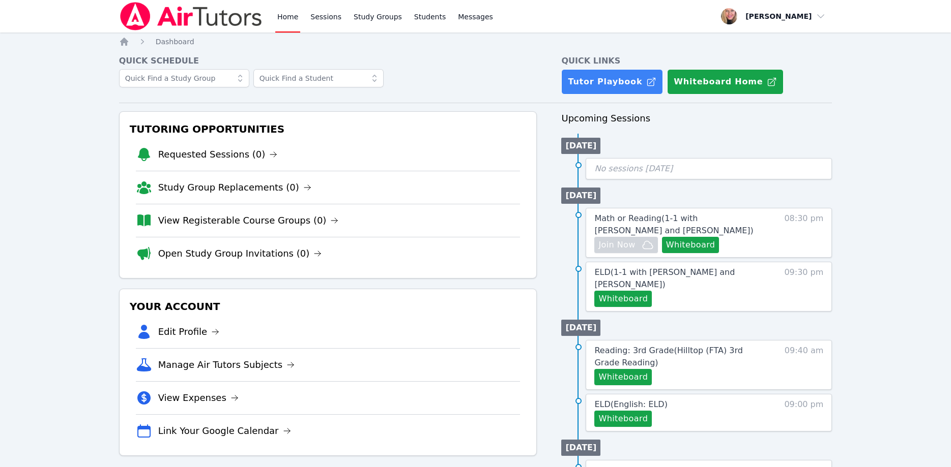
scroll to position [52, 0]
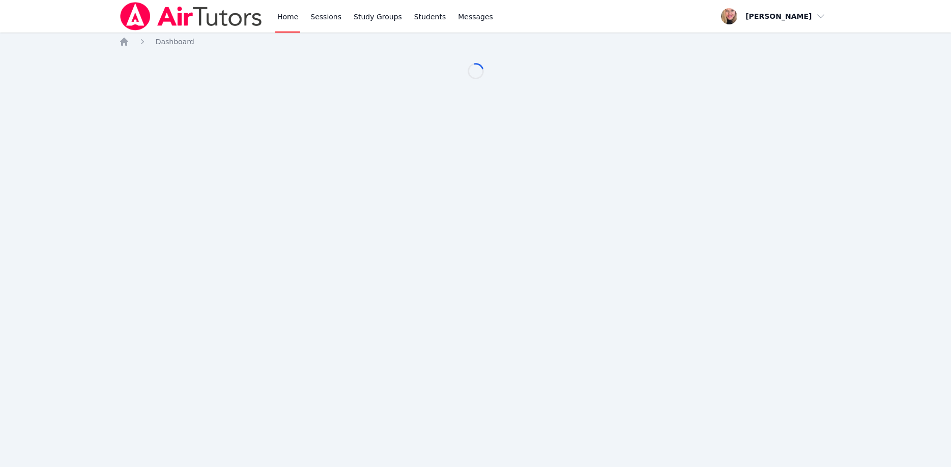
scroll to position [52, 0]
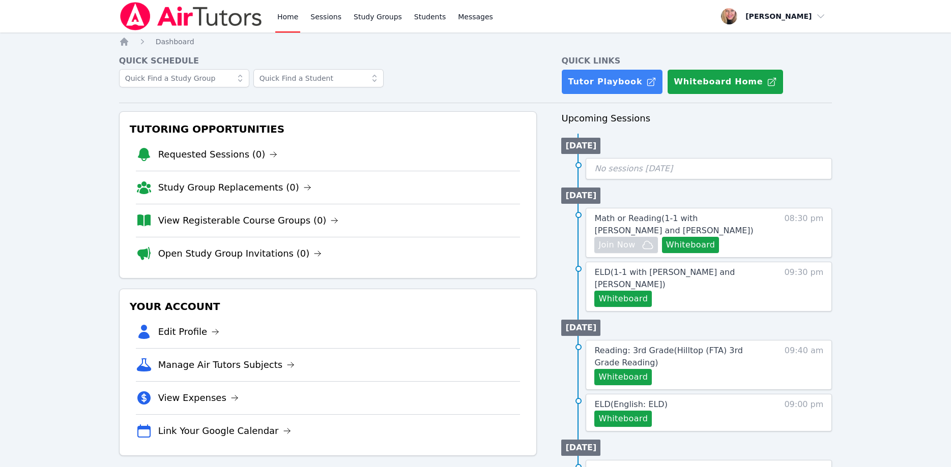
scroll to position [52, 0]
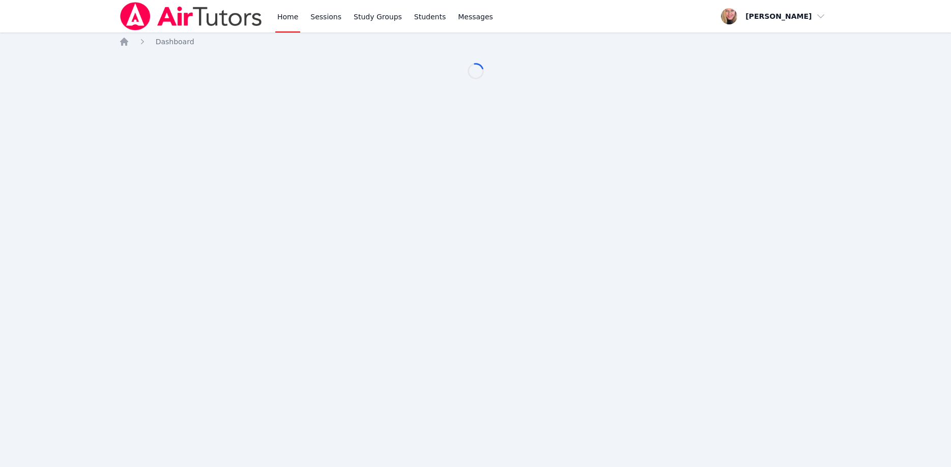
scroll to position [52, 0]
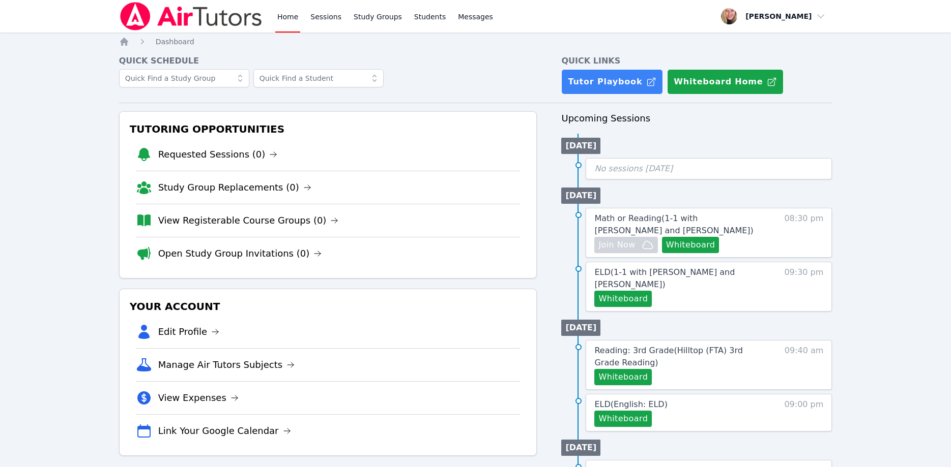
scroll to position [52, 0]
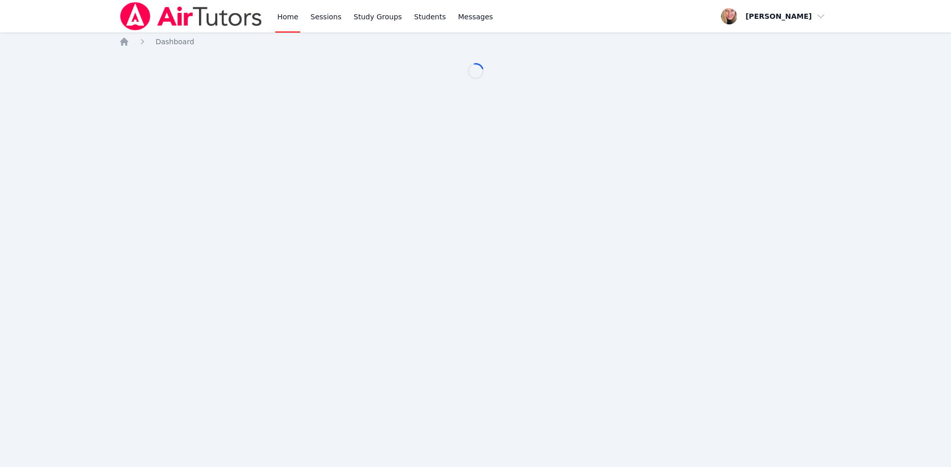
scroll to position [52, 0]
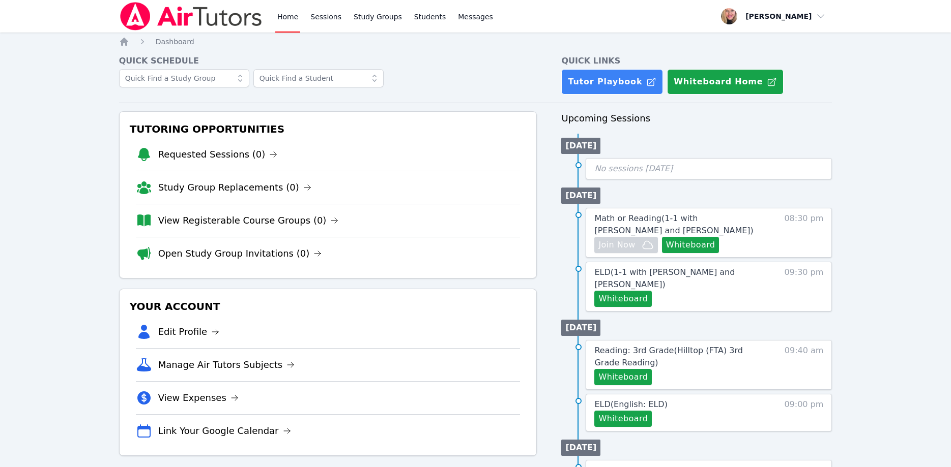
scroll to position [52, 0]
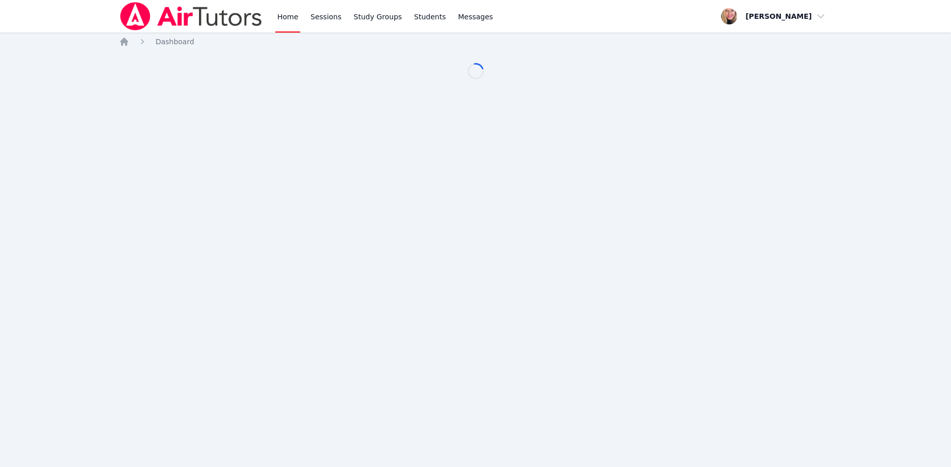
scroll to position [52, 0]
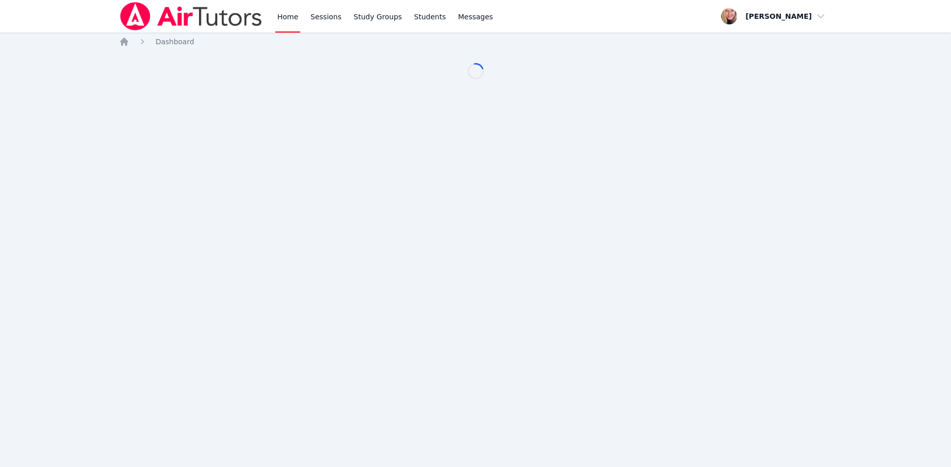
scroll to position [52, 0]
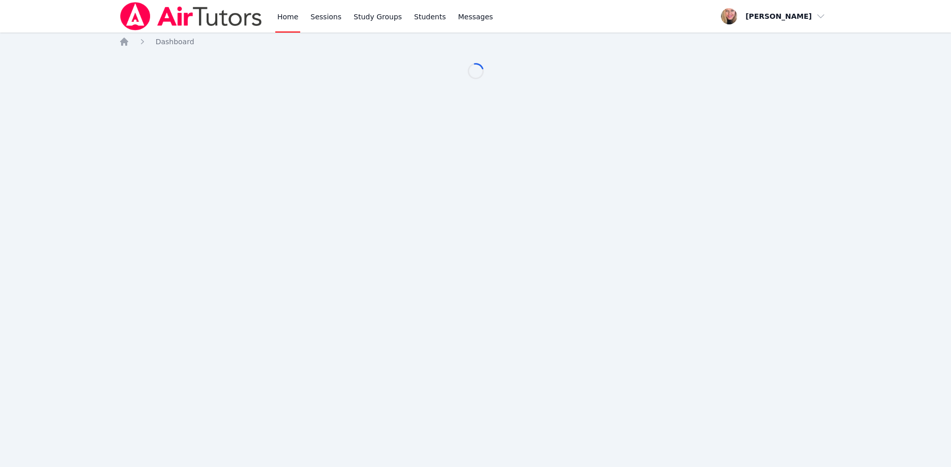
scroll to position [52, 0]
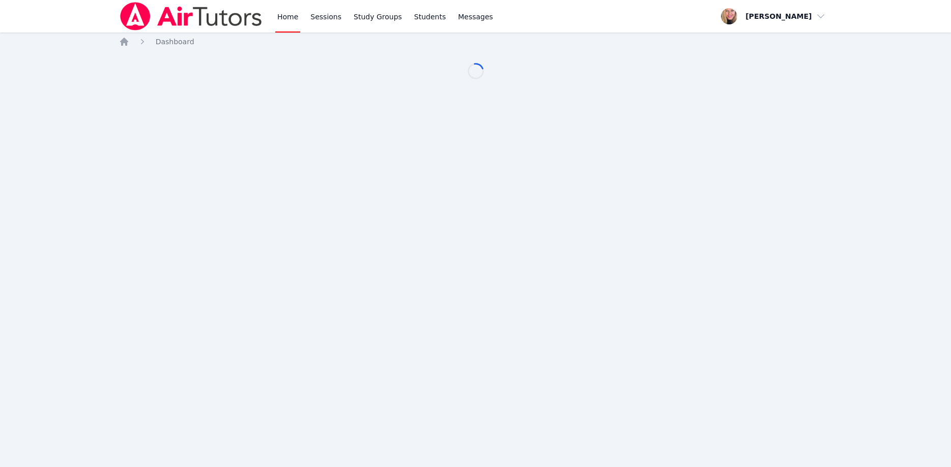
scroll to position [52, 0]
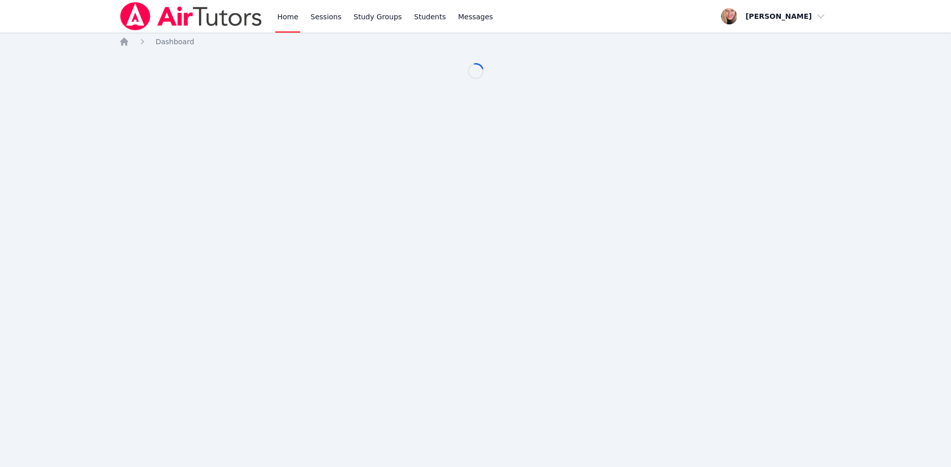
scroll to position [52, 0]
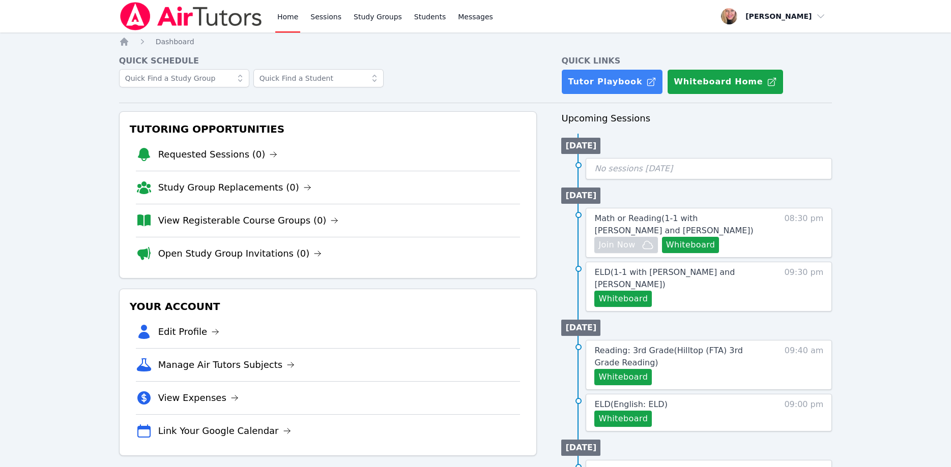
scroll to position [52, 0]
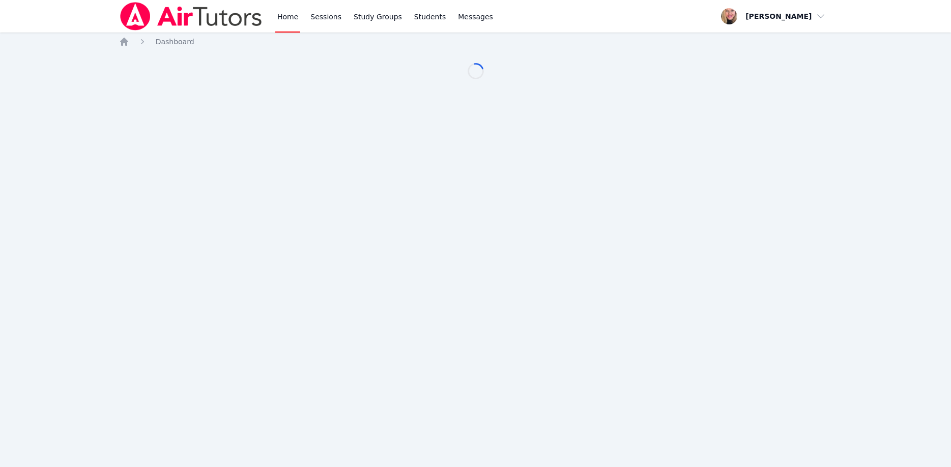
scroll to position [52, 0]
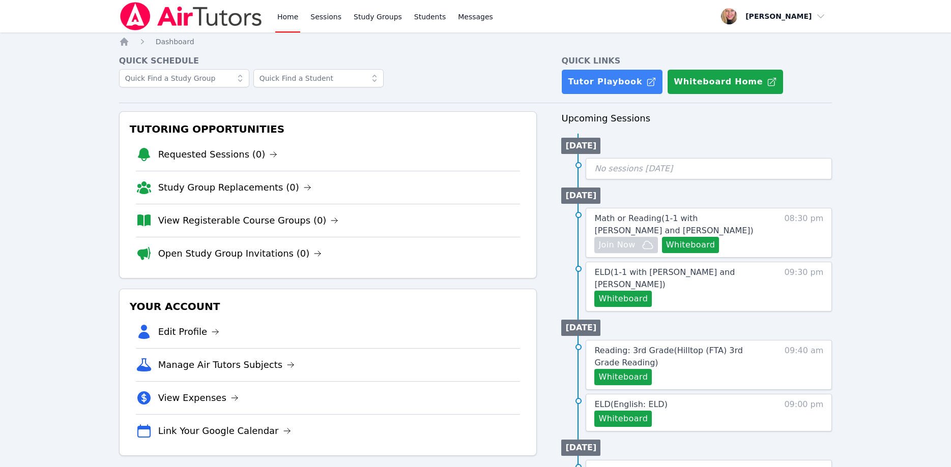
scroll to position [52, 0]
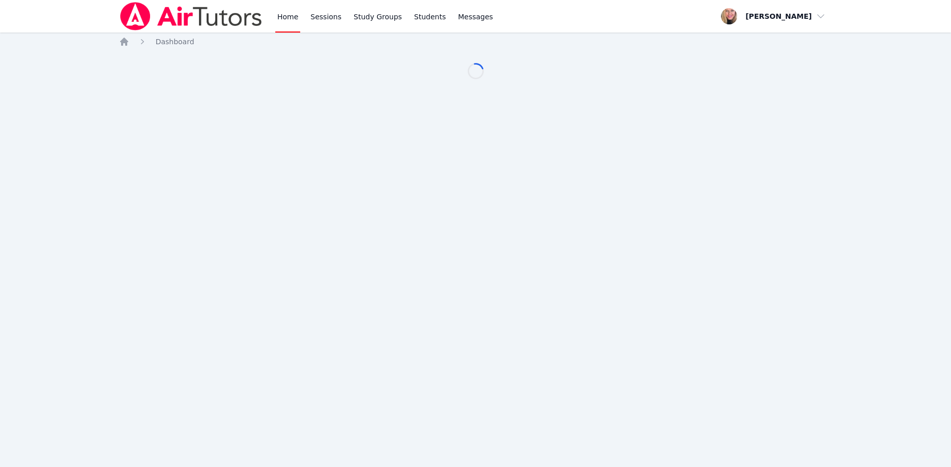
scroll to position [52, 0]
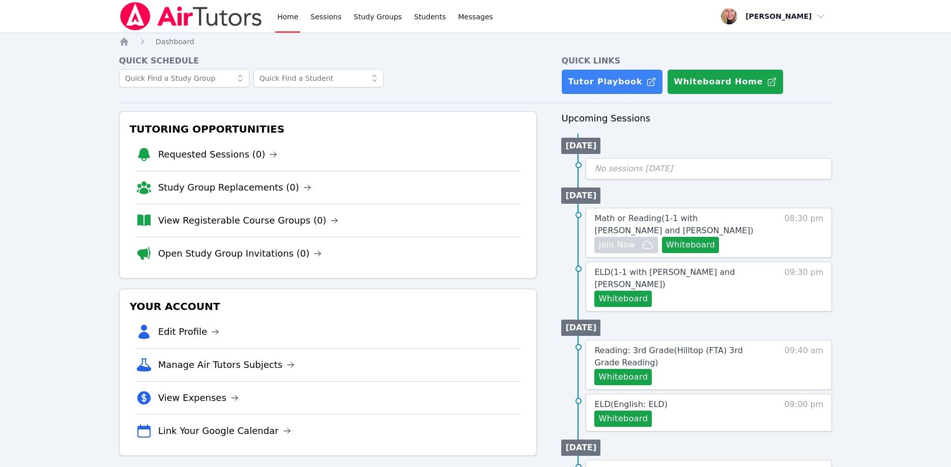
scroll to position [52, 0]
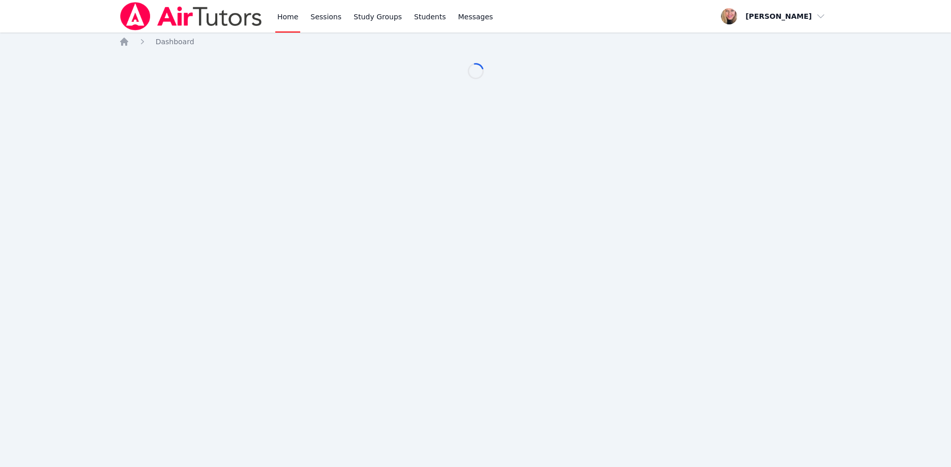
scroll to position [52, 0]
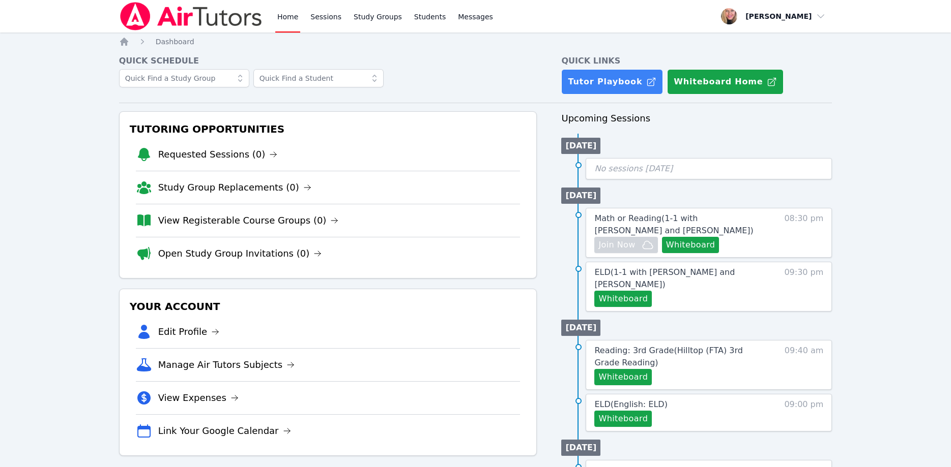
scroll to position [52, 0]
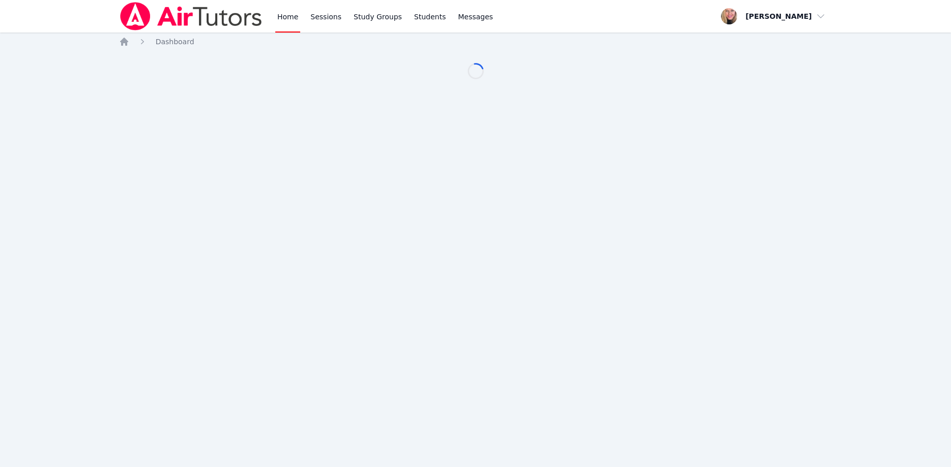
scroll to position [52, 0]
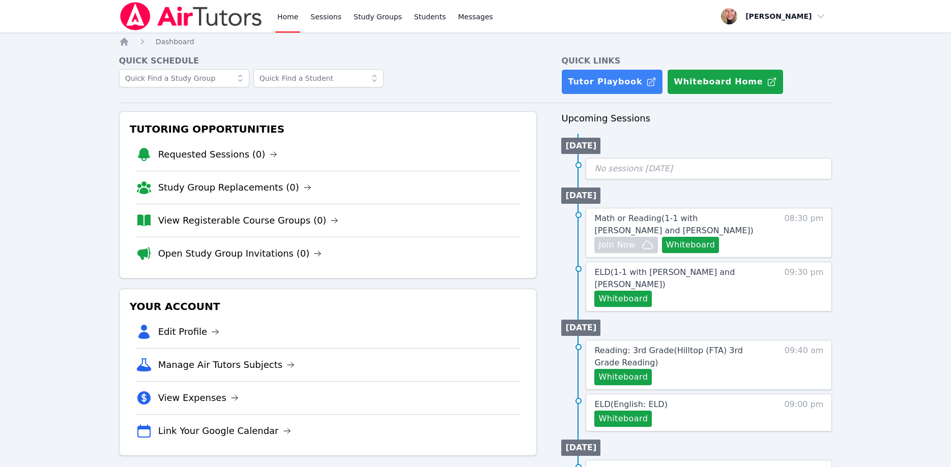
scroll to position [52, 0]
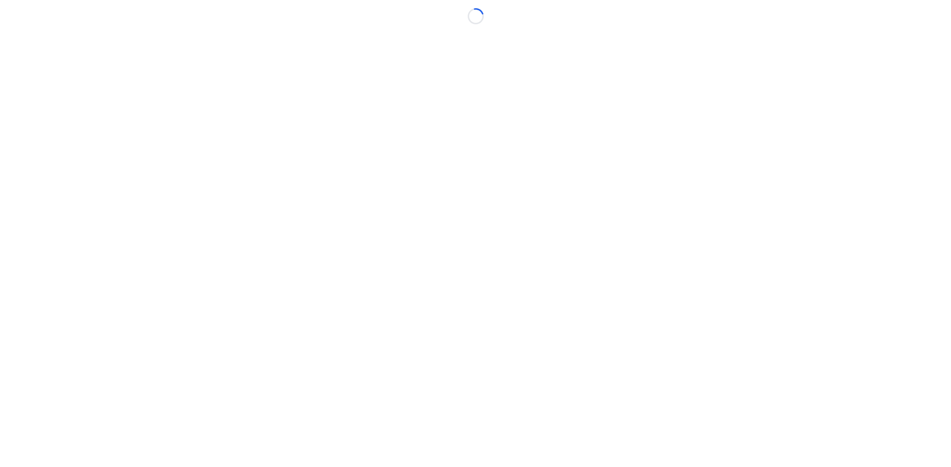
scroll to position [52, 0]
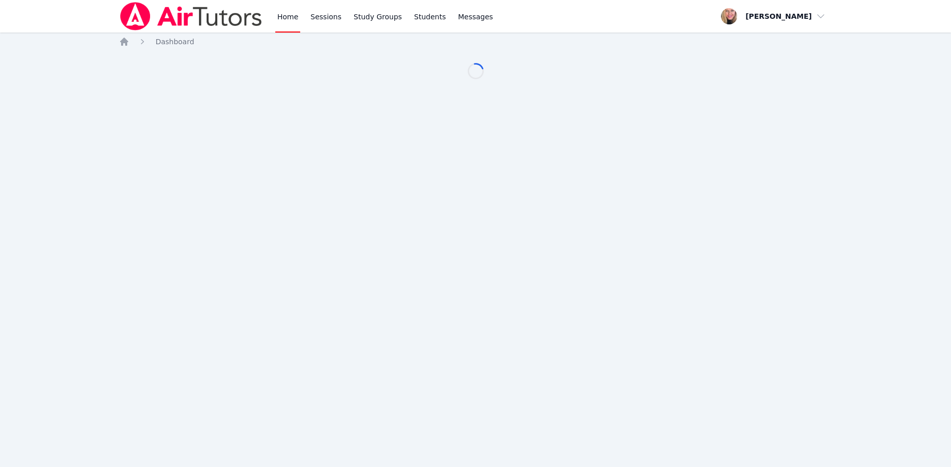
scroll to position [52, 0]
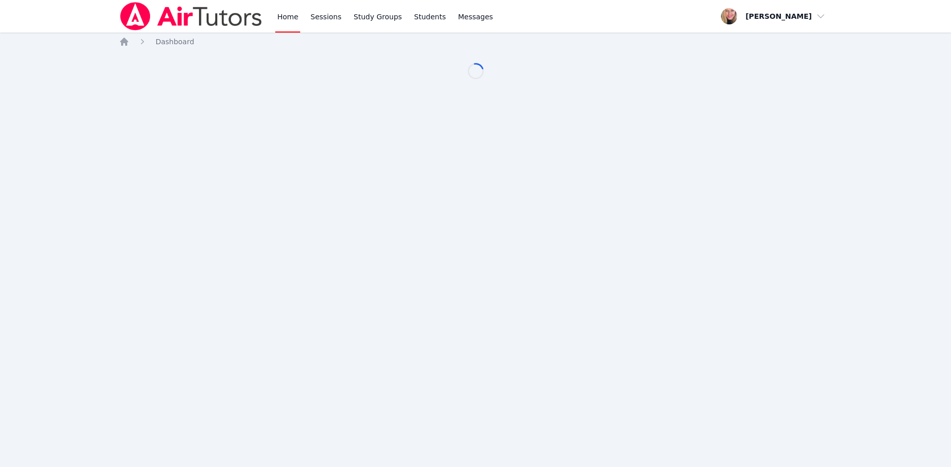
scroll to position [52, 0]
